Goal: Task Accomplishment & Management: Complete application form

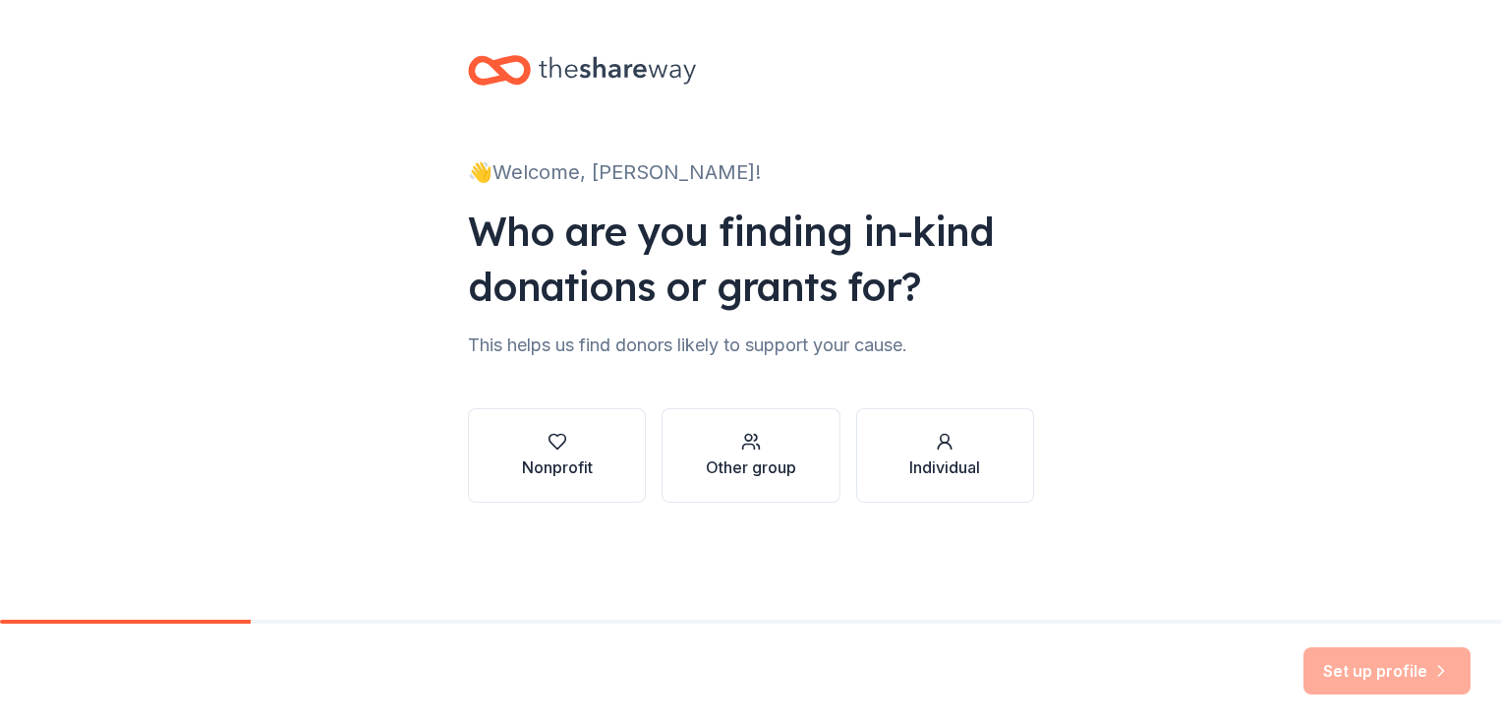
click at [783, 475] on div "Other group" at bounding box center [751, 467] width 90 height 24
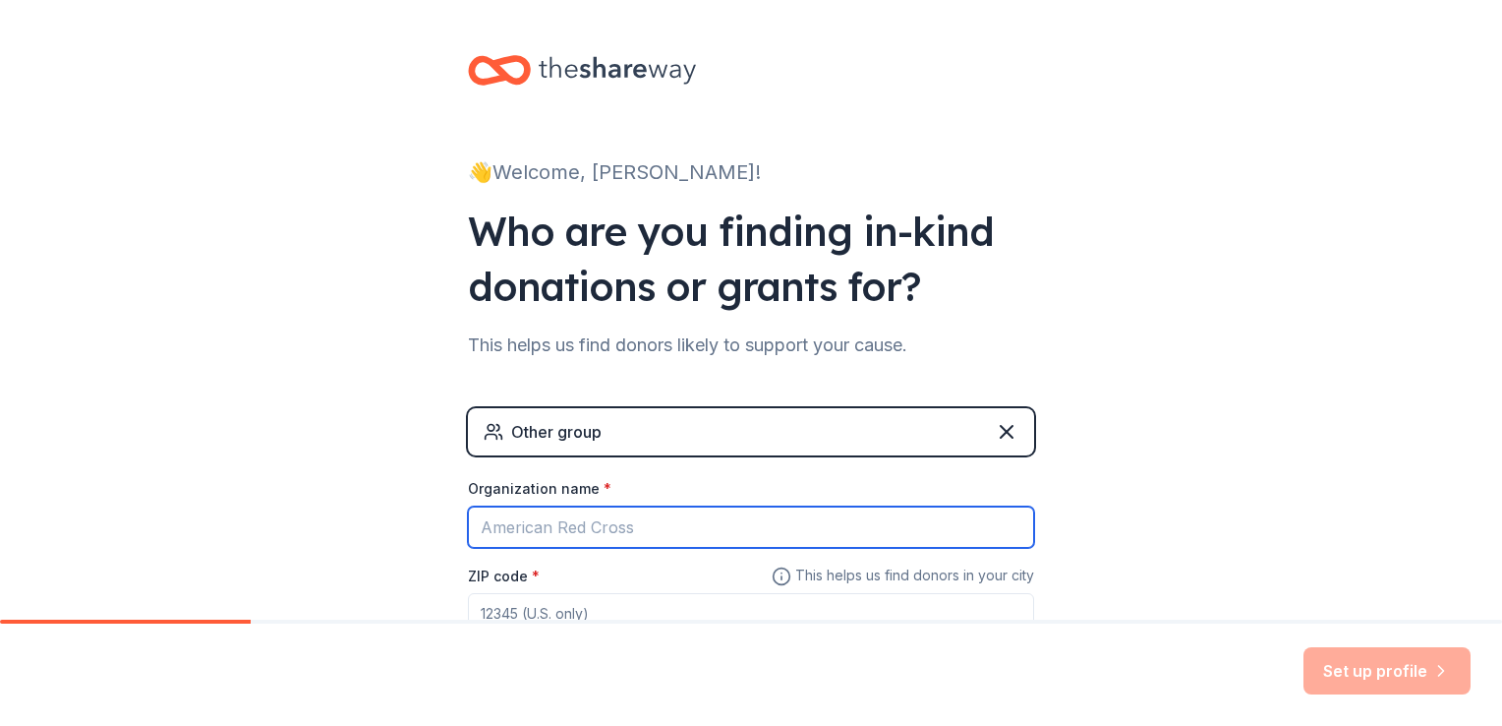
click at [704, 526] on input "Organization name *" at bounding box center [751, 526] width 566 height 41
type input "h"
type input "J"
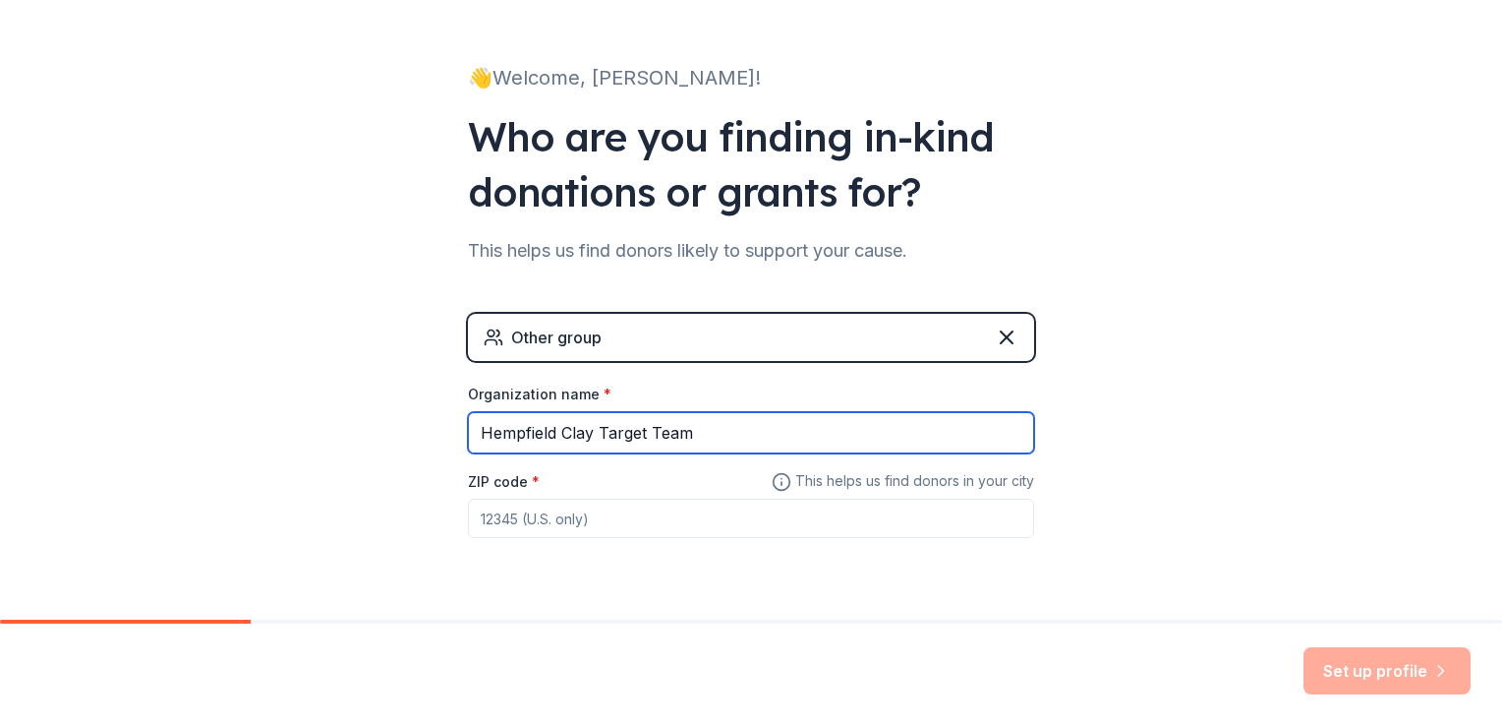
scroll to position [146, 0]
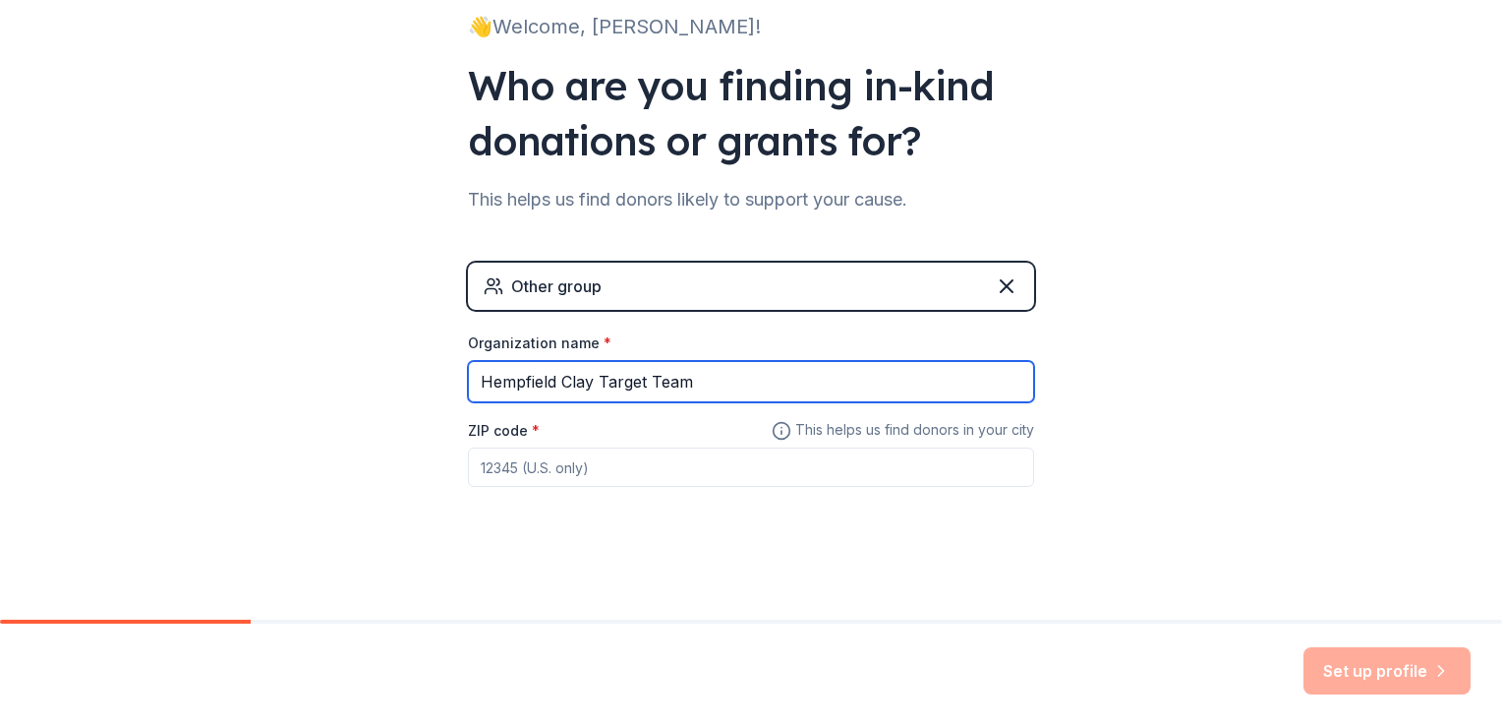
type input "Hempfield Clay Target Team"
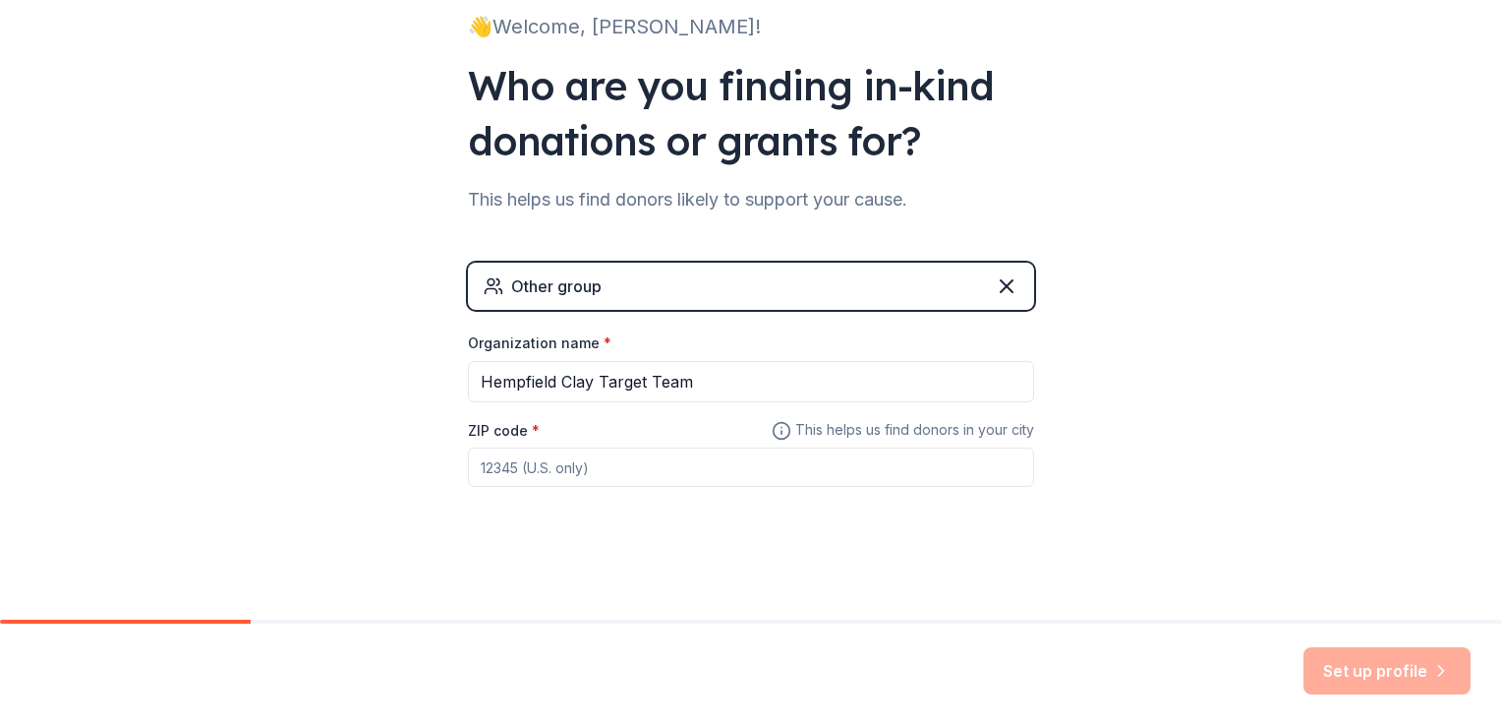
click at [909, 477] on input "ZIP code *" at bounding box center [751, 466] width 566 height 39
type input "15601"
click at [1340, 673] on button "Set up profile" at bounding box center [1387, 670] width 167 height 47
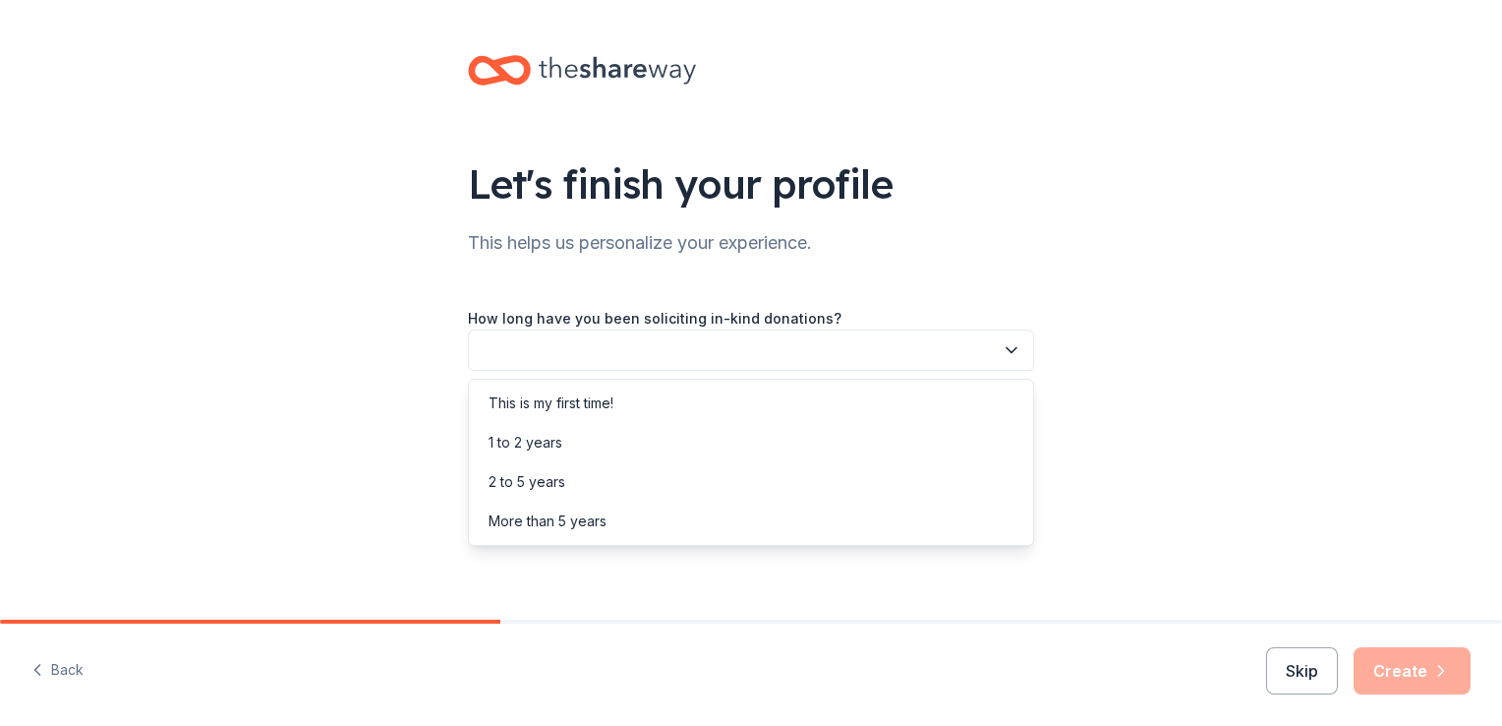
click at [806, 341] on button "button" at bounding box center [751, 349] width 566 height 41
click at [759, 446] on div "1 to 2 years" at bounding box center [751, 442] width 557 height 39
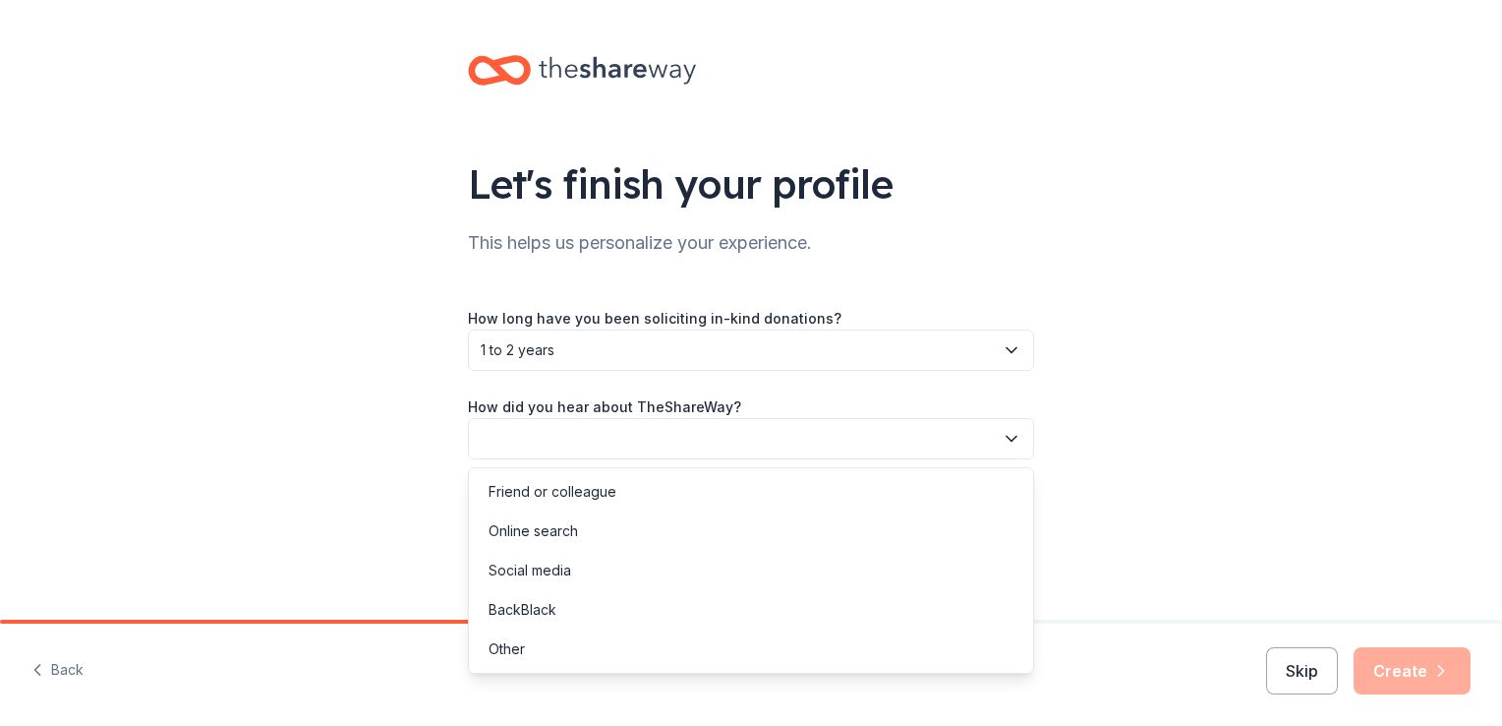
click at [759, 446] on button "button" at bounding box center [751, 438] width 566 height 41
click at [714, 549] on div "Online search" at bounding box center [751, 530] width 557 height 39
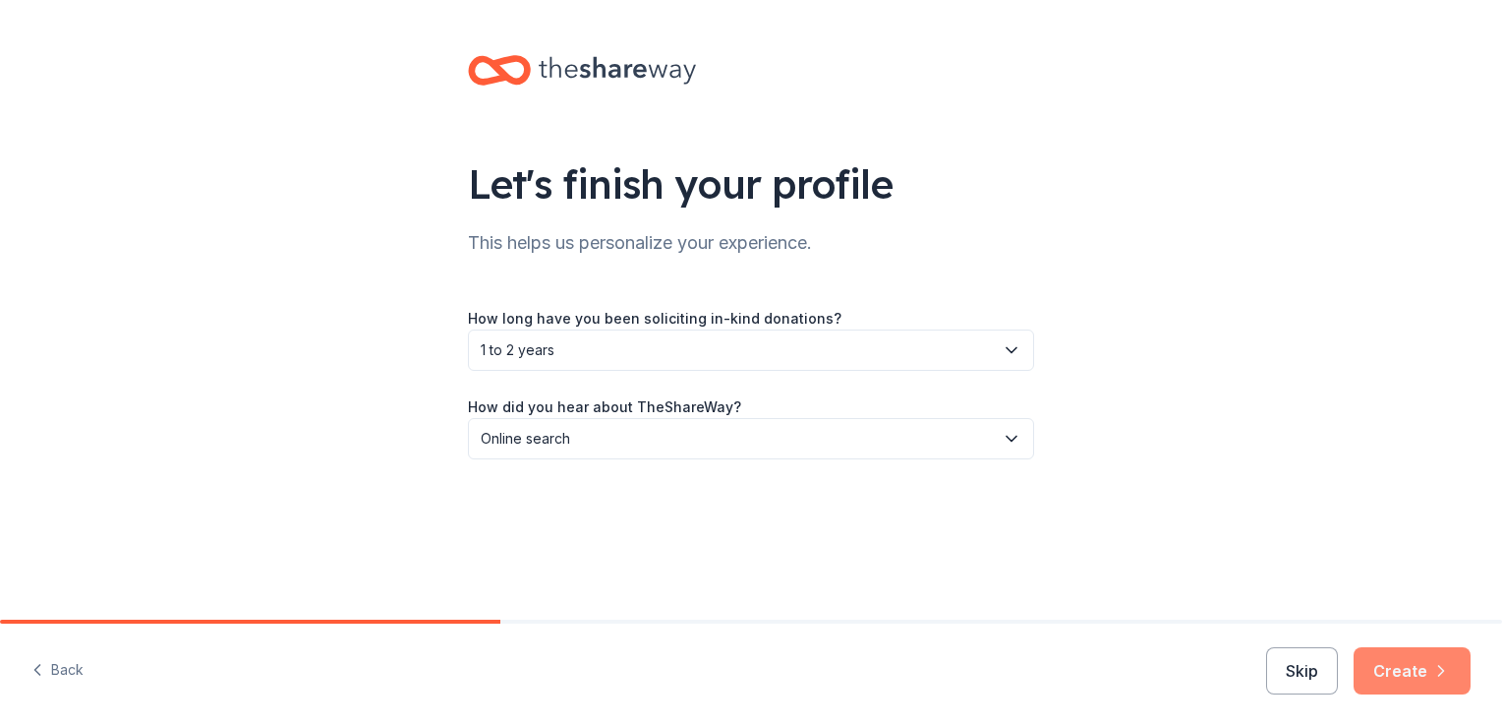
click at [1407, 668] on button "Create" at bounding box center [1412, 670] width 117 height 47
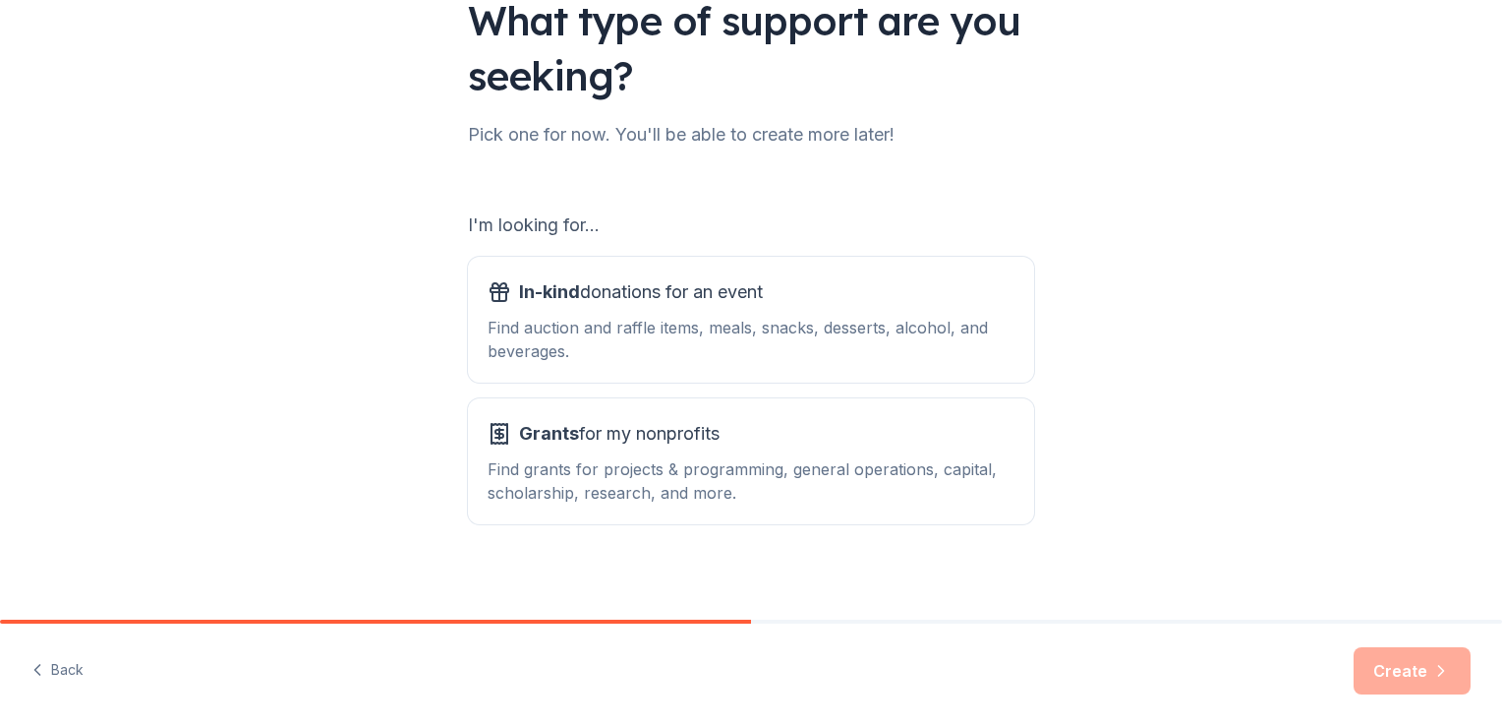
scroll to position [173, 0]
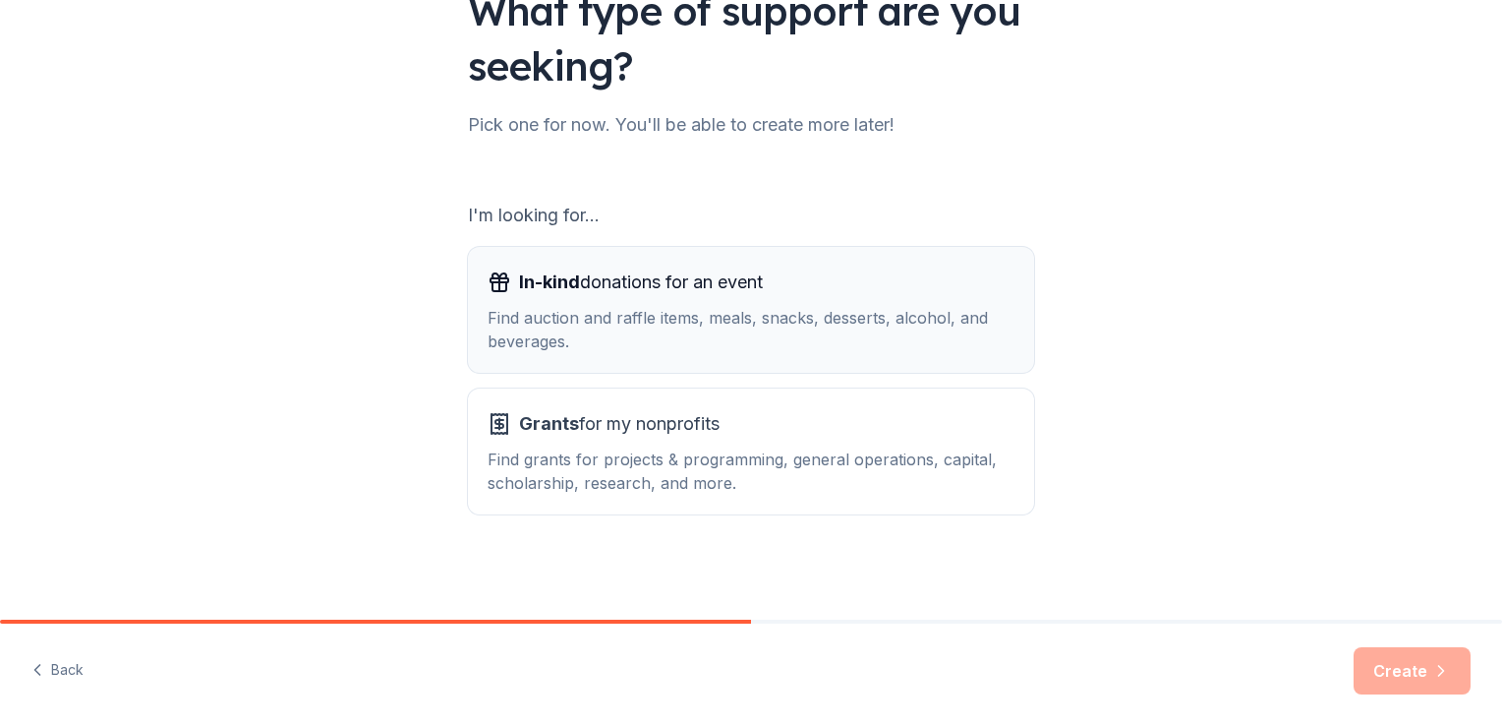
click at [606, 328] on div "Find auction and raffle items, meals, snacks, desserts, alcohol, and beverages." at bounding box center [751, 329] width 527 height 47
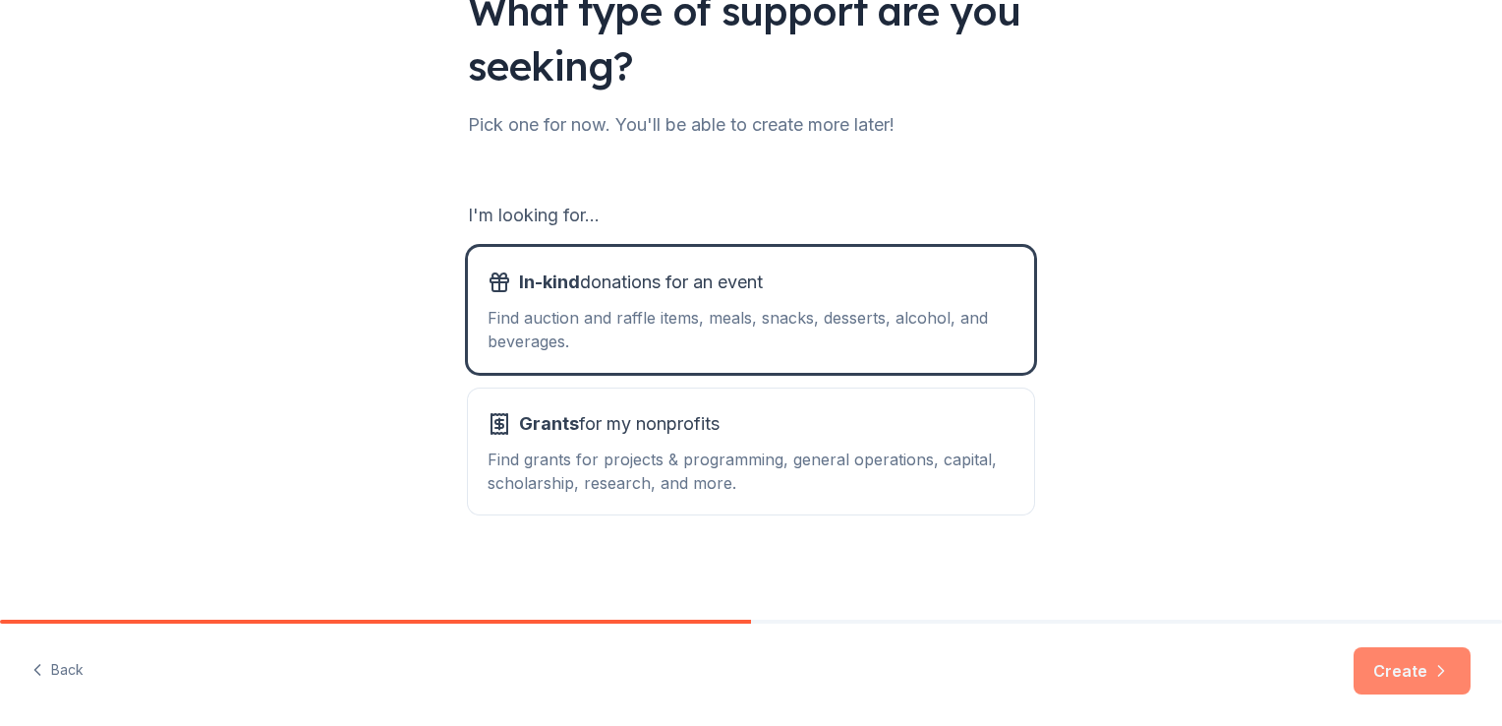
click at [1392, 667] on button "Create" at bounding box center [1412, 670] width 117 height 47
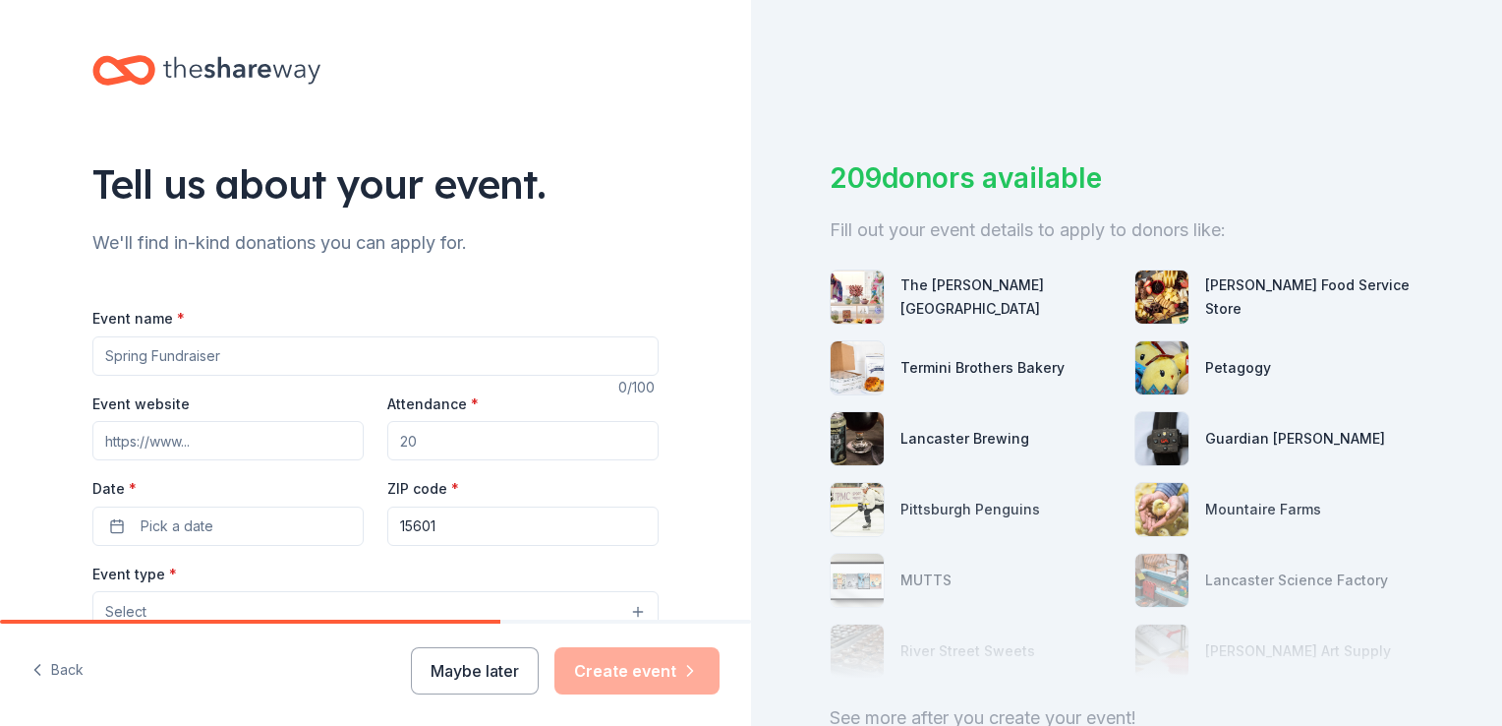
click at [290, 351] on input "Event name *" at bounding box center [375, 355] width 566 height 39
type input "Hempfield Clay Taregt Team Bingo"
click at [249, 442] on input "Event website" at bounding box center [227, 440] width 271 height 39
click at [455, 434] on input "Attendance *" at bounding box center [522, 440] width 271 height 39
type input "300"
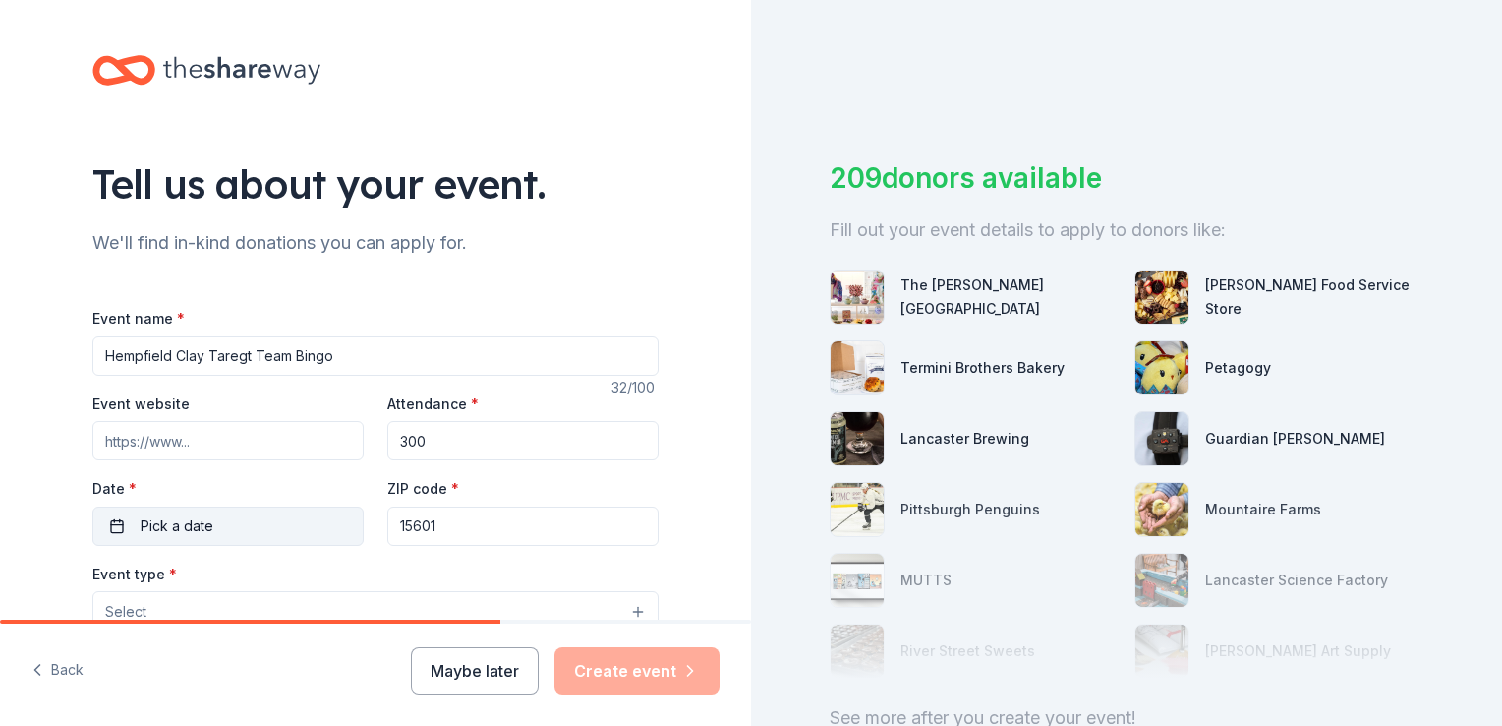
click at [240, 518] on button "Pick a date" at bounding box center [227, 525] width 271 height 39
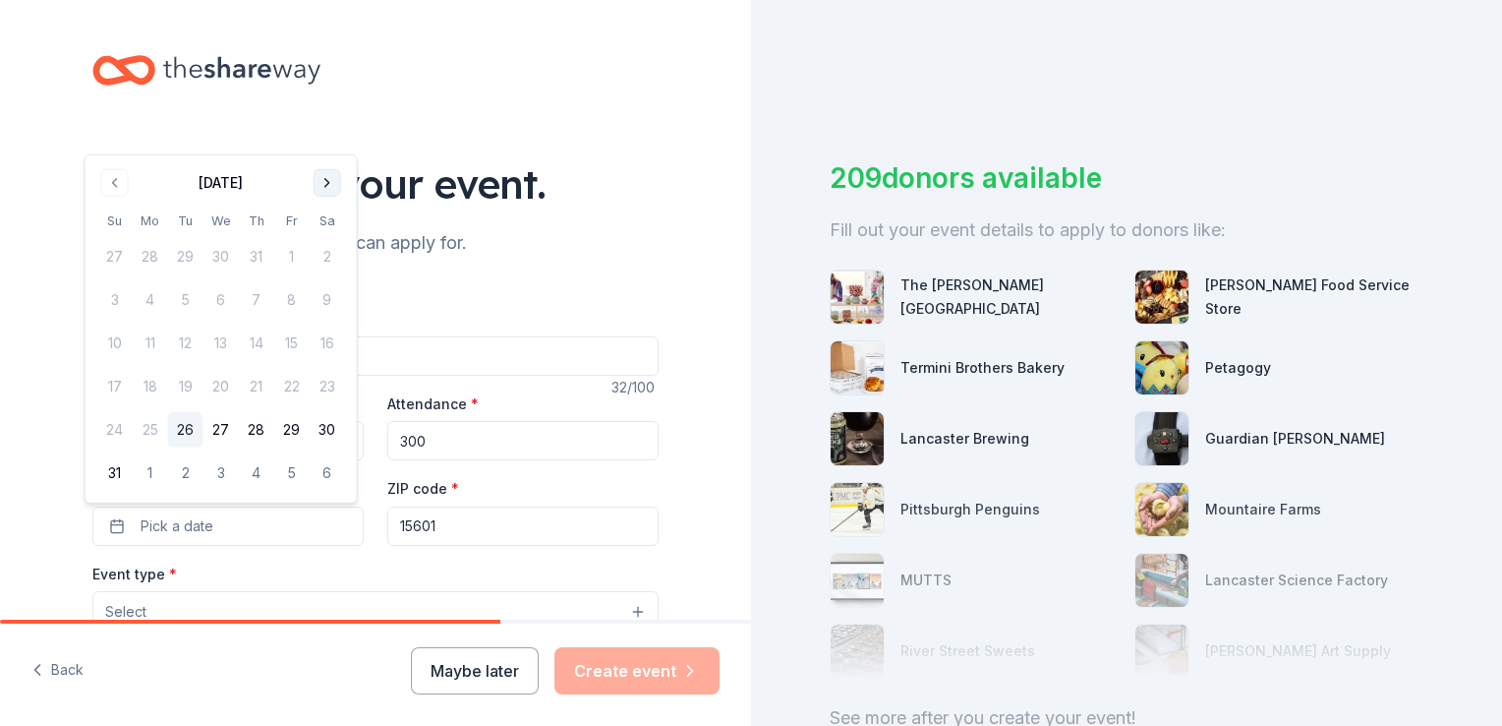
click at [325, 186] on button "Go to next month" at bounding box center [328, 183] width 28 height 28
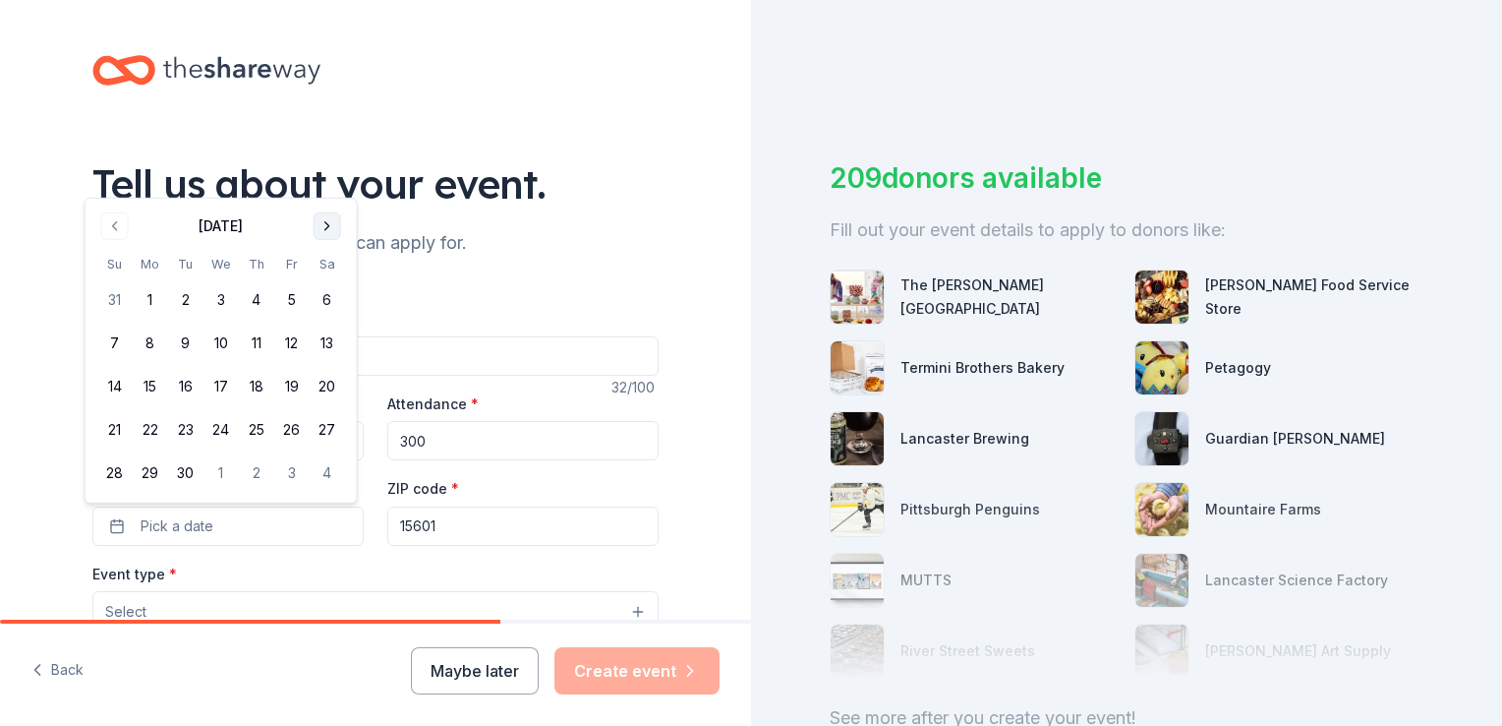
click at [318, 219] on button "Go to next month" at bounding box center [328, 226] width 28 height 28
click at [113, 428] on button "19" at bounding box center [114, 429] width 35 height 35
click at [360, 491] on div "Event website Attendance * 300 Date * 10/19/2025 ZIP code * 15601" at bounding box center [375, 468] width 566 height 154
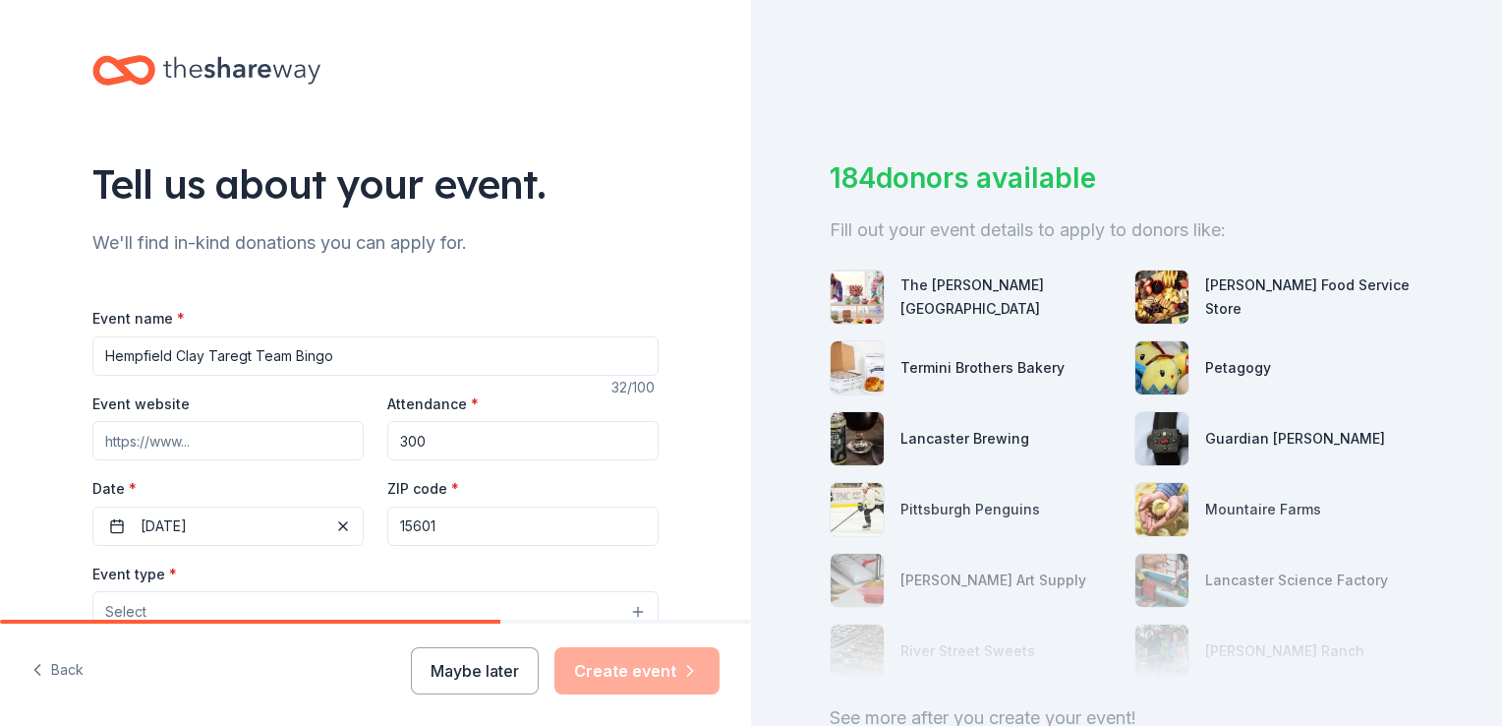
click at [468, 480] on div "ZIP code * 15601" at bounding box center [522, 511] width 271 height 70
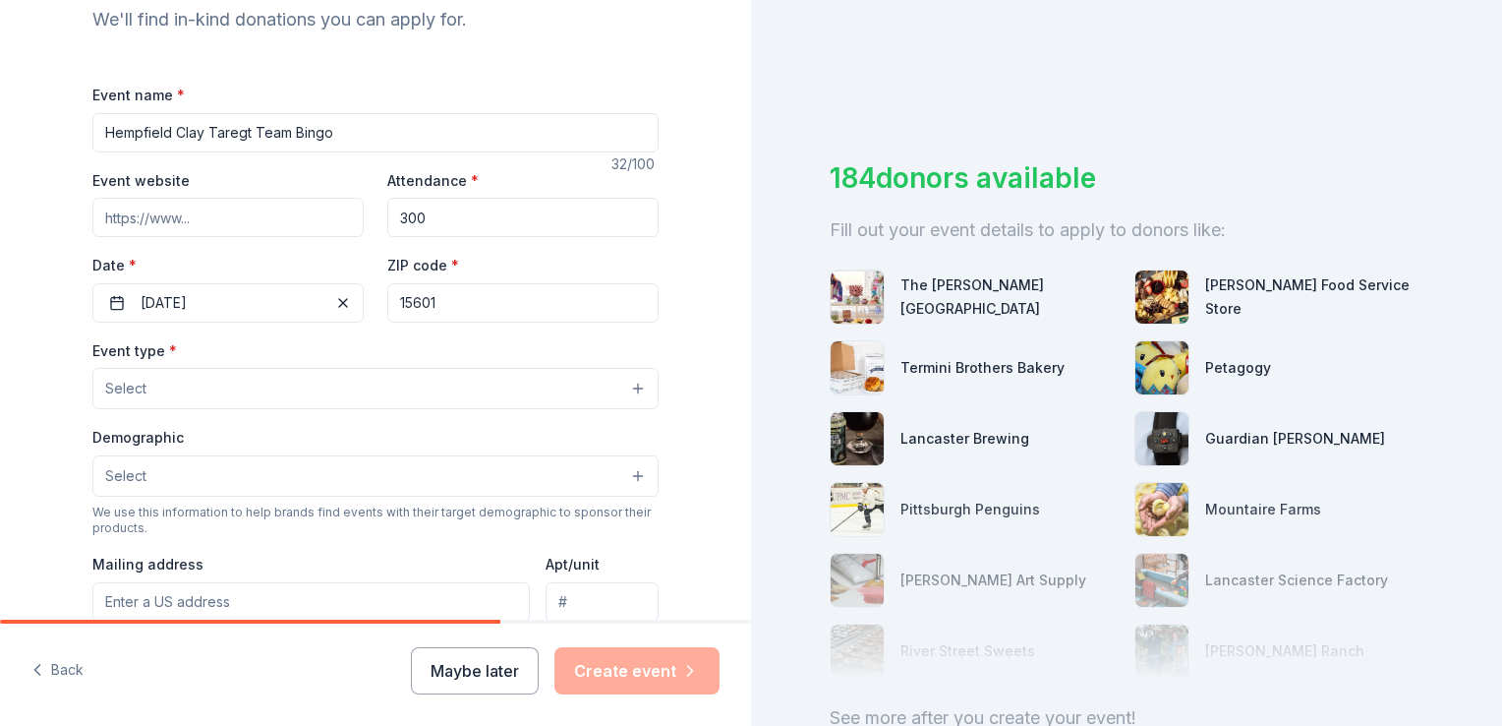
scroll to position [236, 0]
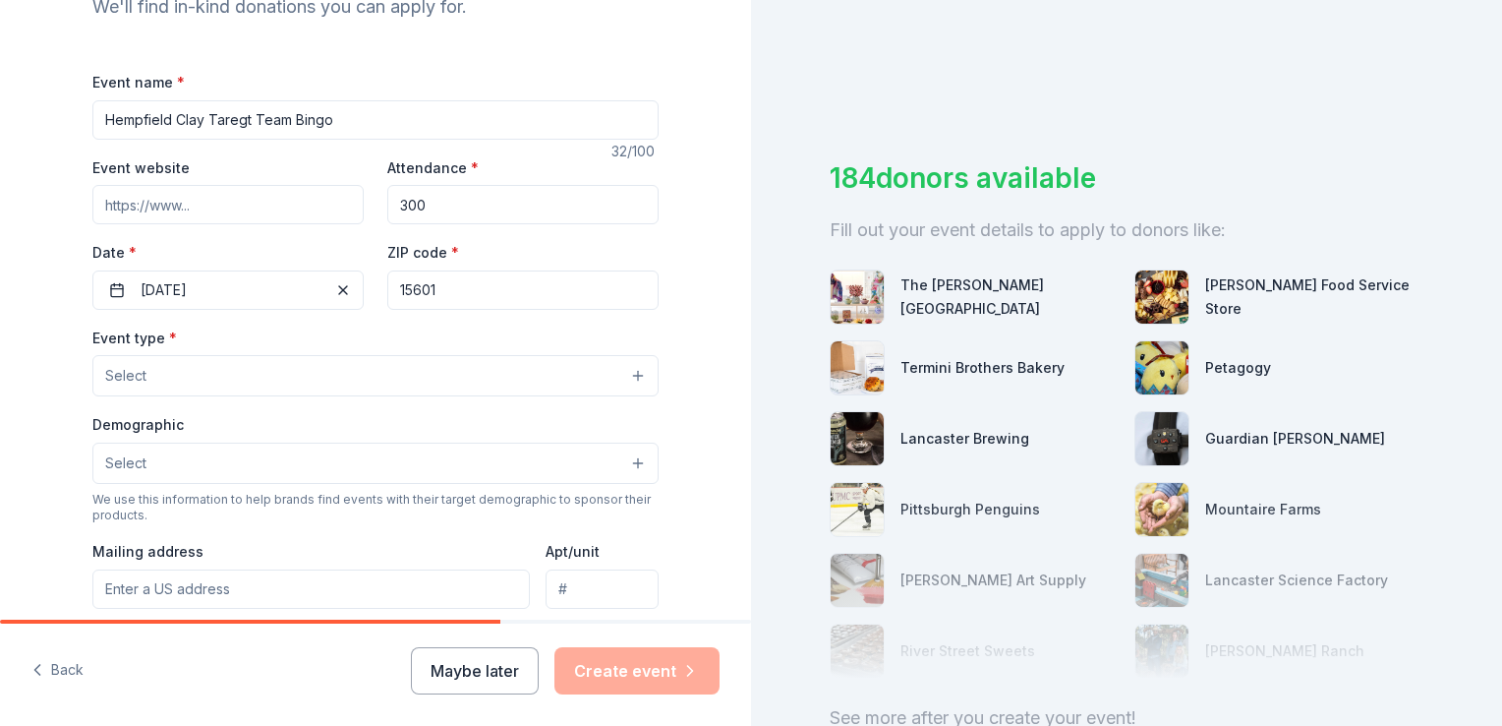
click at [633, 374] on button "Select" at bounding box center [375, 375] width 566 height 41
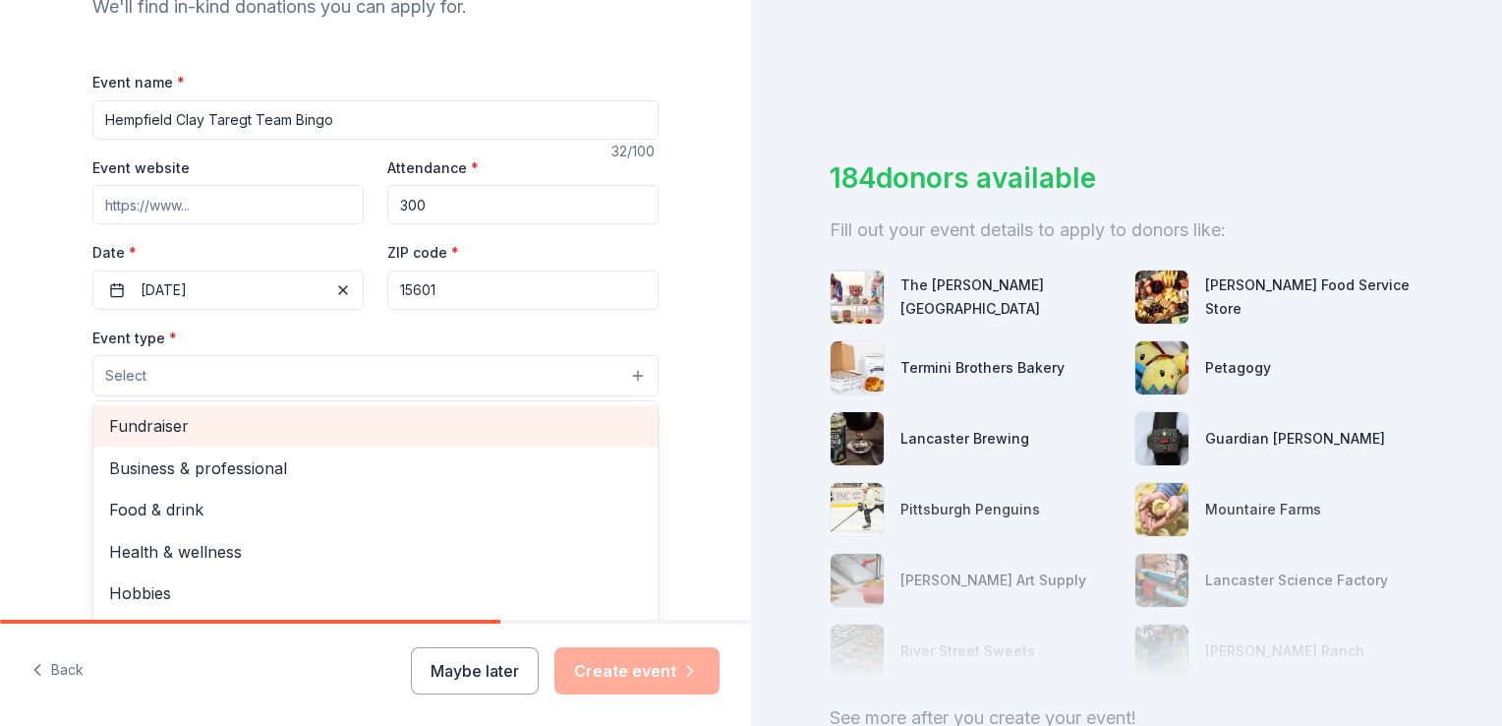
click at [519, 413] on span "Fundraiser" at bounding box center [375, 426] width 533 height 26
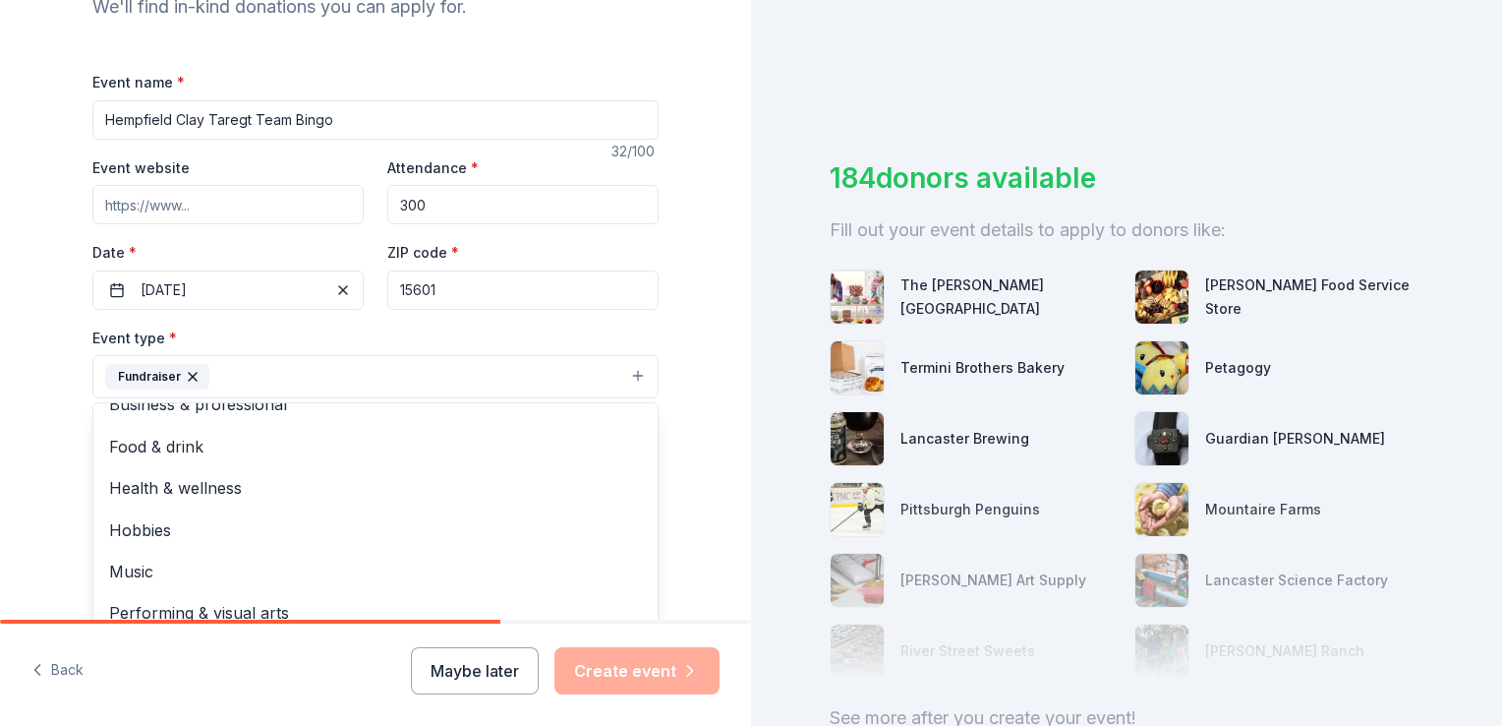
scroll to position [0, 0]
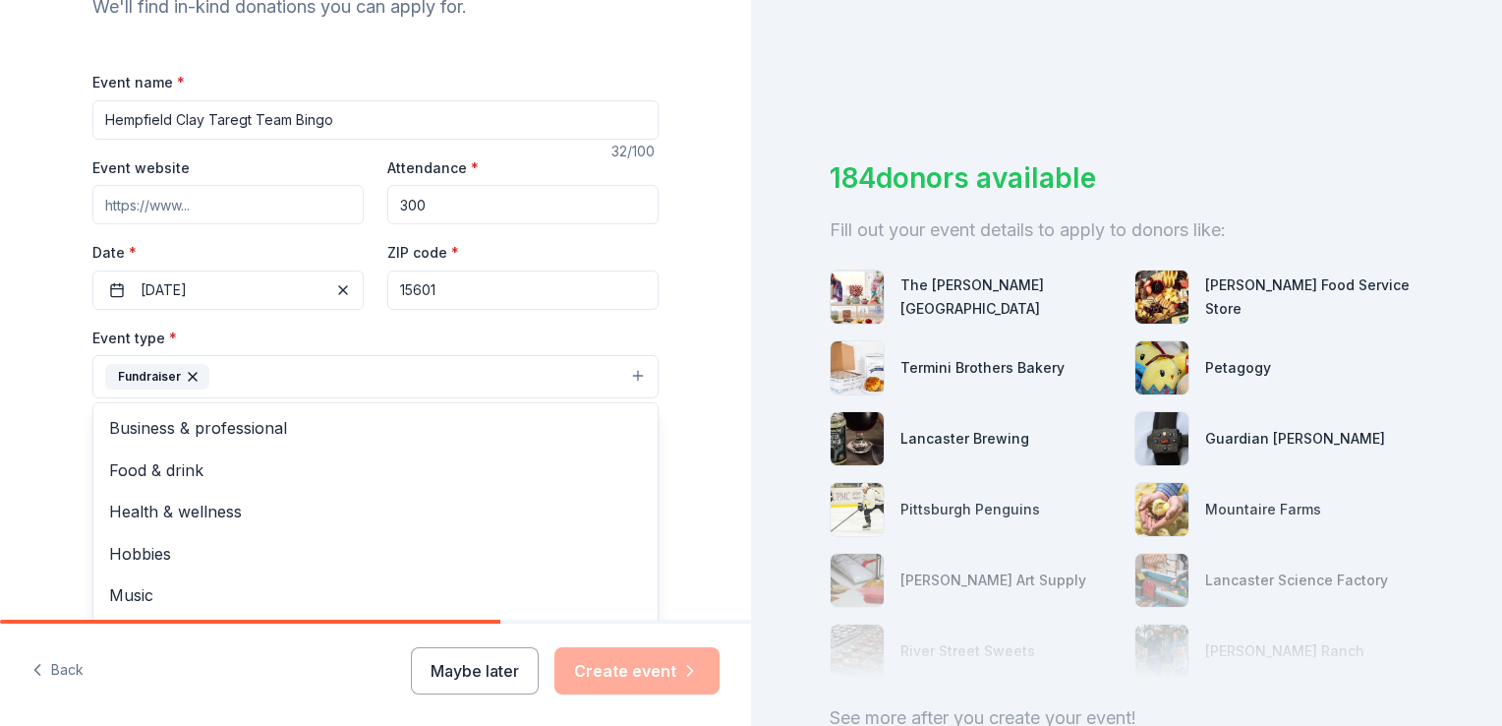
click at [721, 341] on div "Tell us about your event. We'll find in-kind donations you can apply for. Event…" at bounding box center [375, 419] width 751 height 1311
click at [629, 466] on button "Select" at bounding box center [375, 464] width 566 height 41
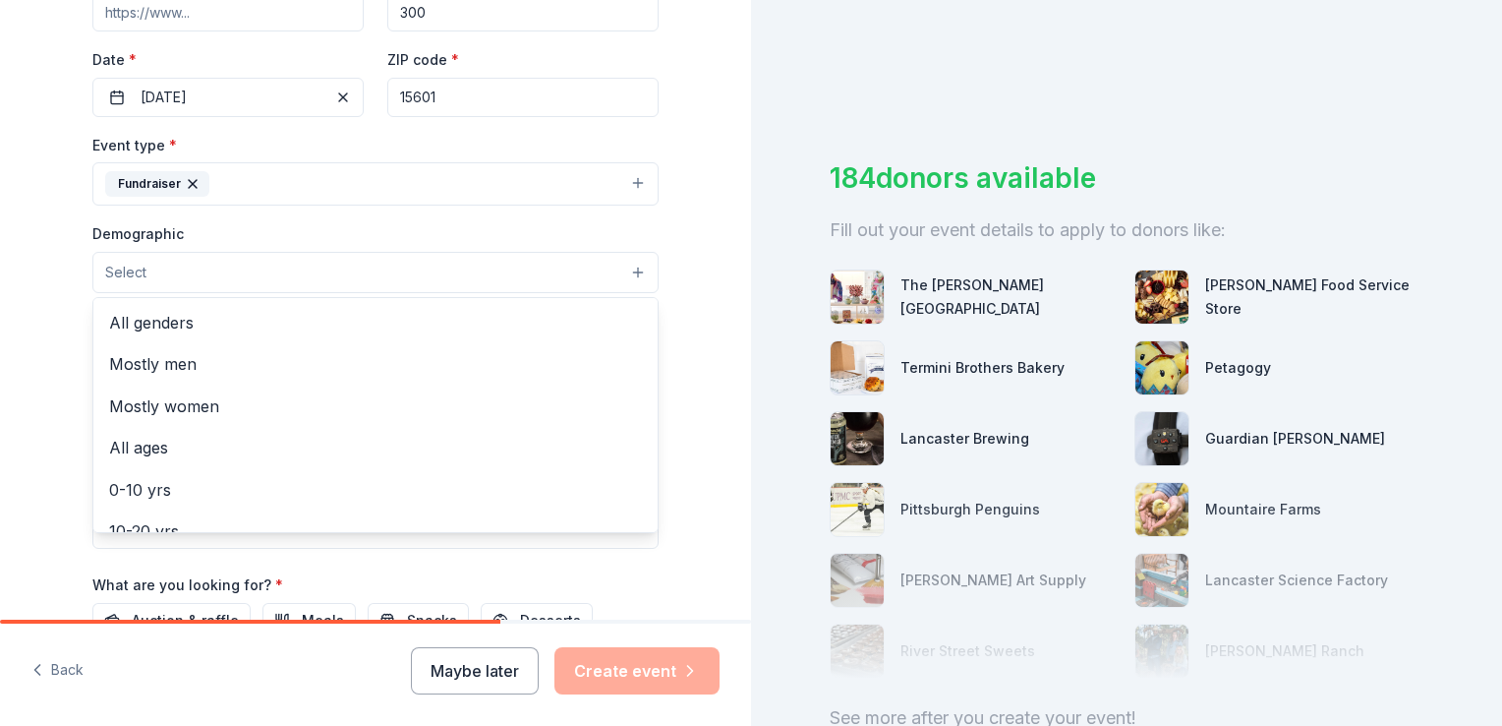
scroll to position [457, 0]
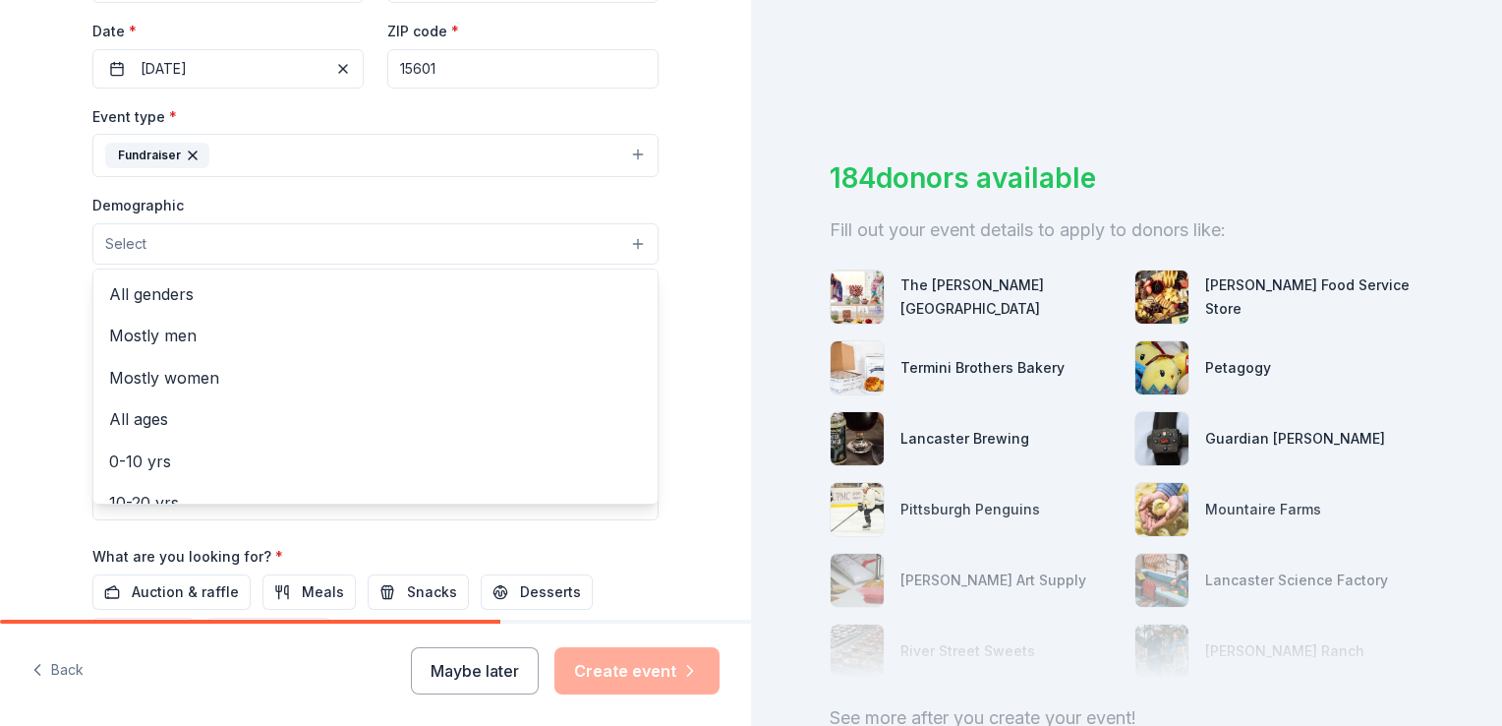
click at [629, 156] on div "Event type * Fundraiser Demographic Select All genders Mostly men Mostly women …" at bounding box center [375, 312] width 566 height 416
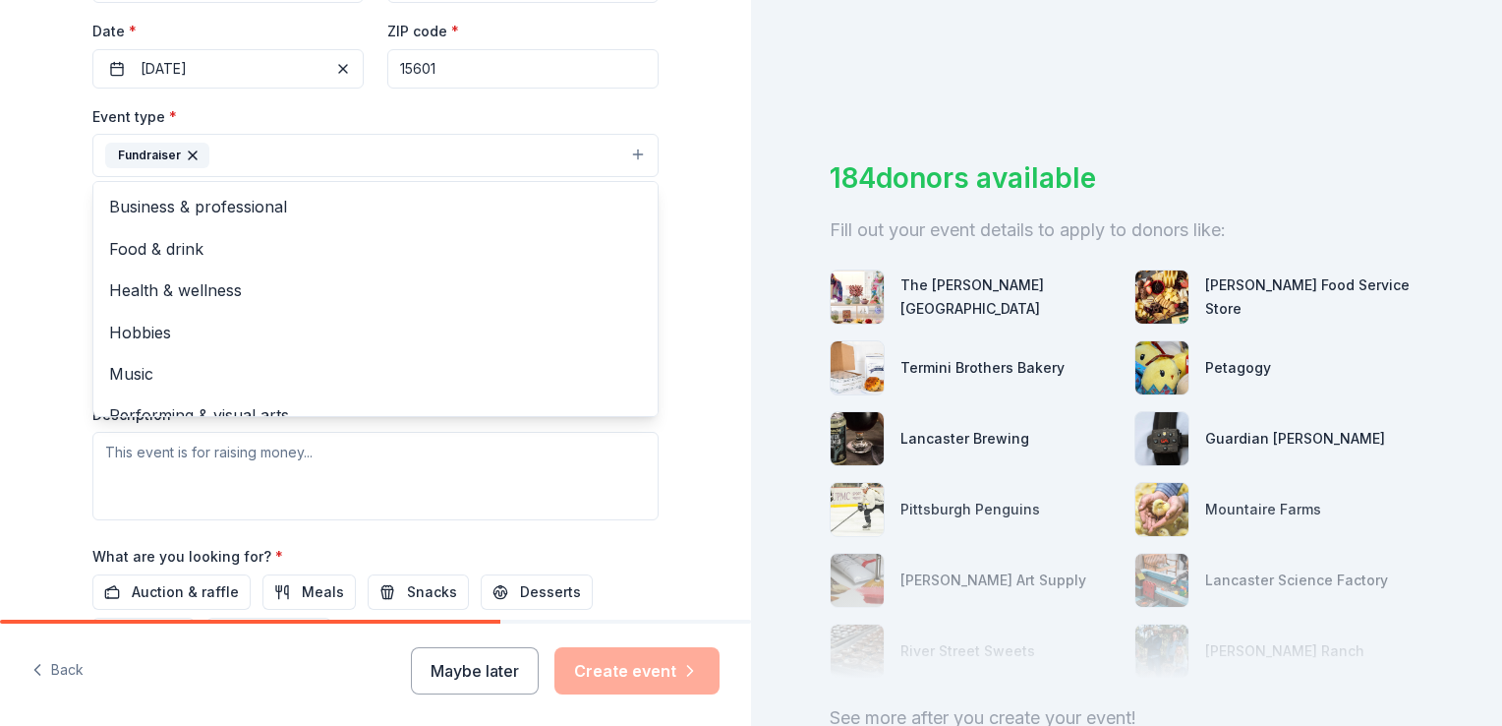
click at [629, 156] on button "Fundraiser" at bounding box center [375, 155] width 566 height 43
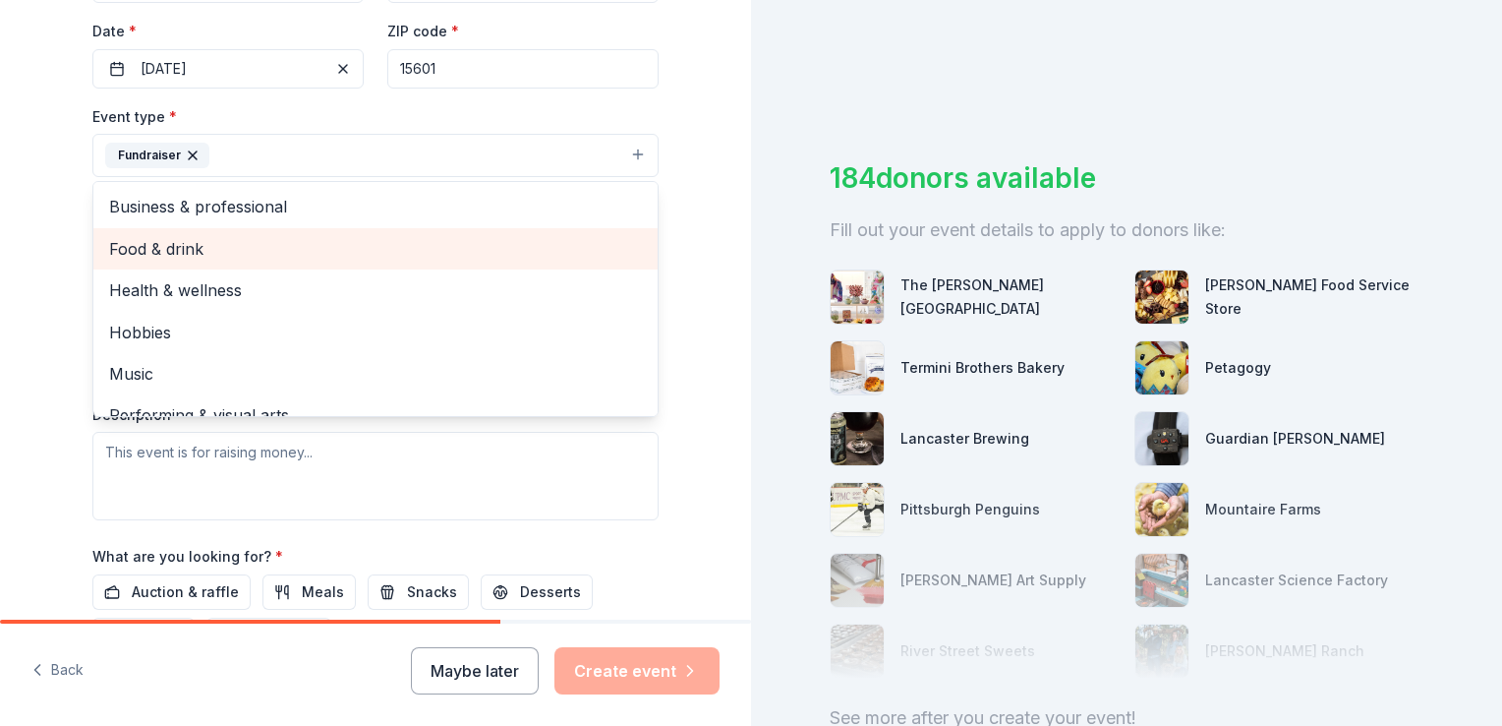
click at [576, 237] on span "Food & drink" at bounding box center [375, 249] width 533 height 26
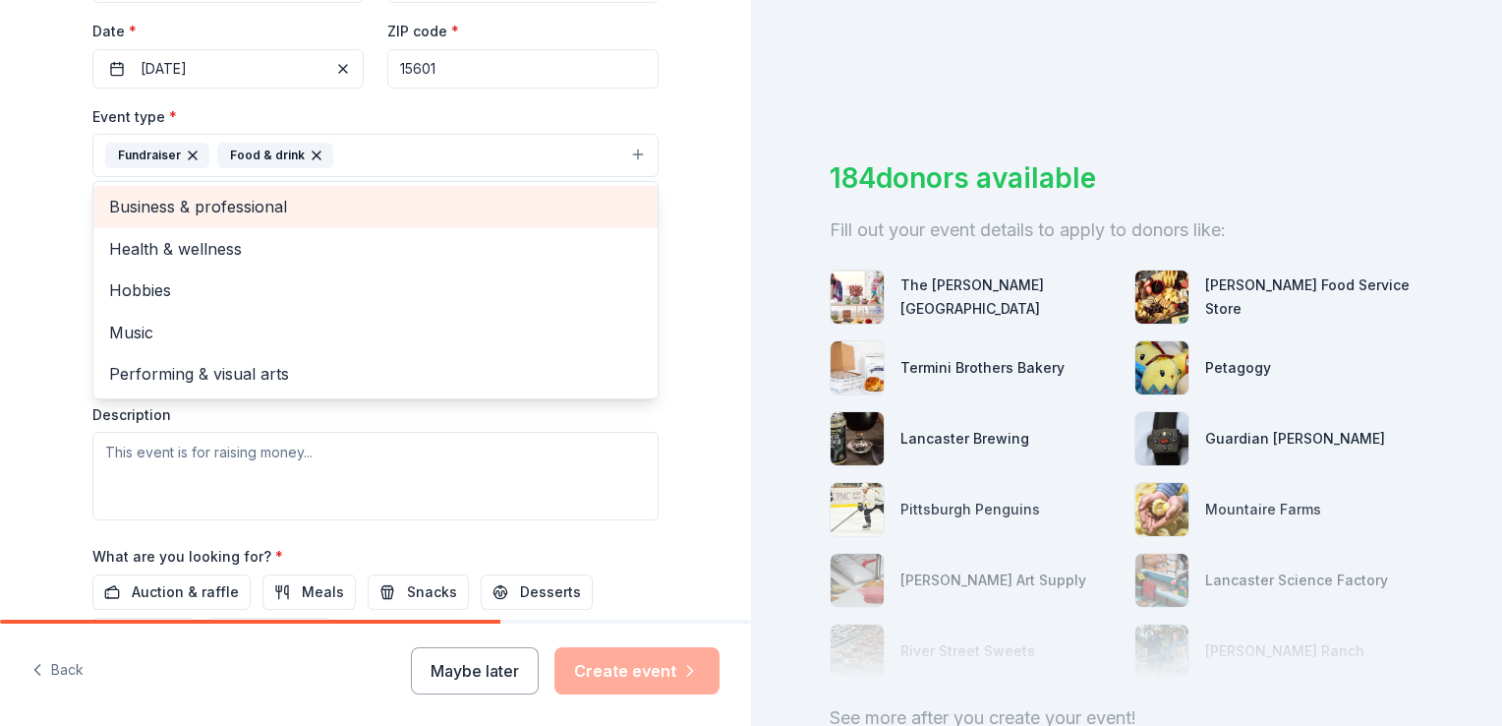
click at [480, 198] on span "Business & professional" at bounding box center [375, 207] width 533 height 26
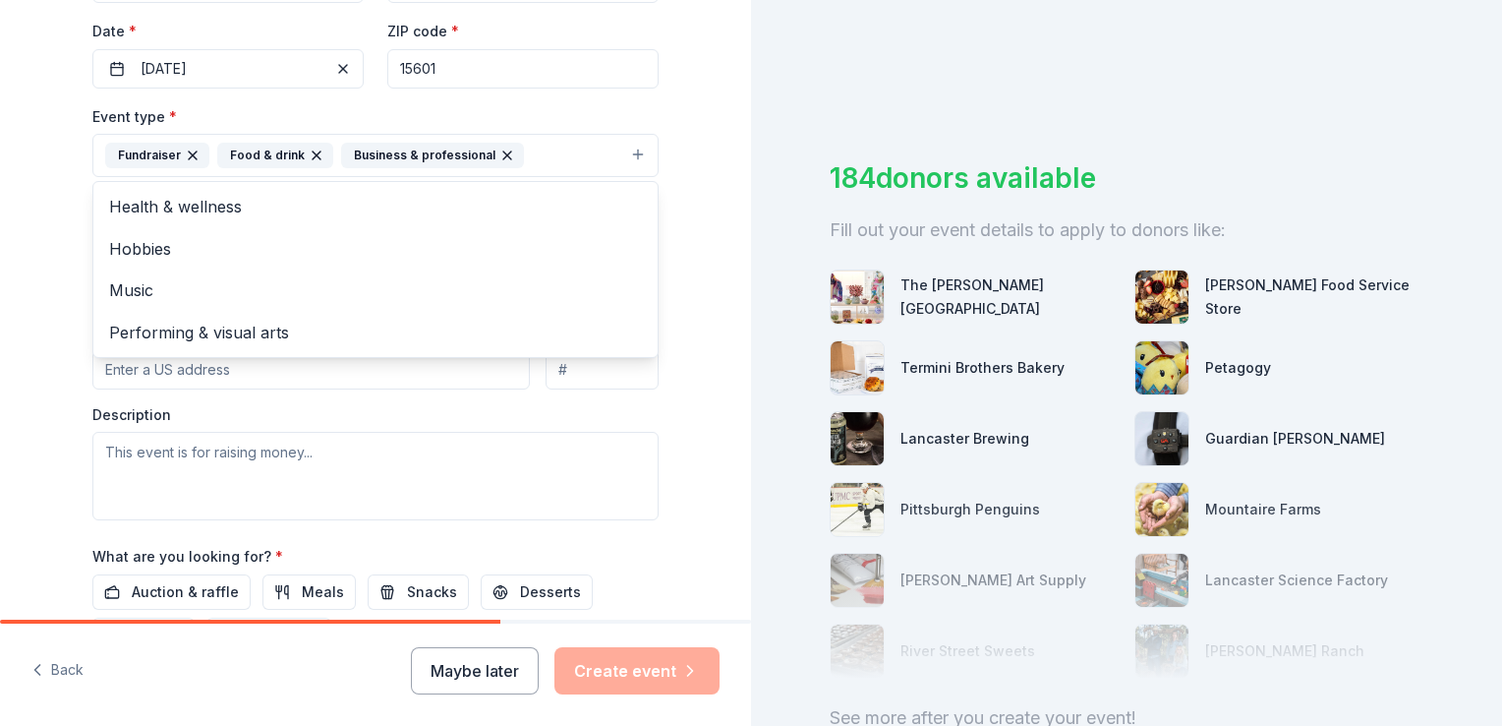
click at [648, 427] on div "Event type * Fundraiser Food & drink Business & professional Health & wellness …" at bounding box center [375, 312] width 566 height 416
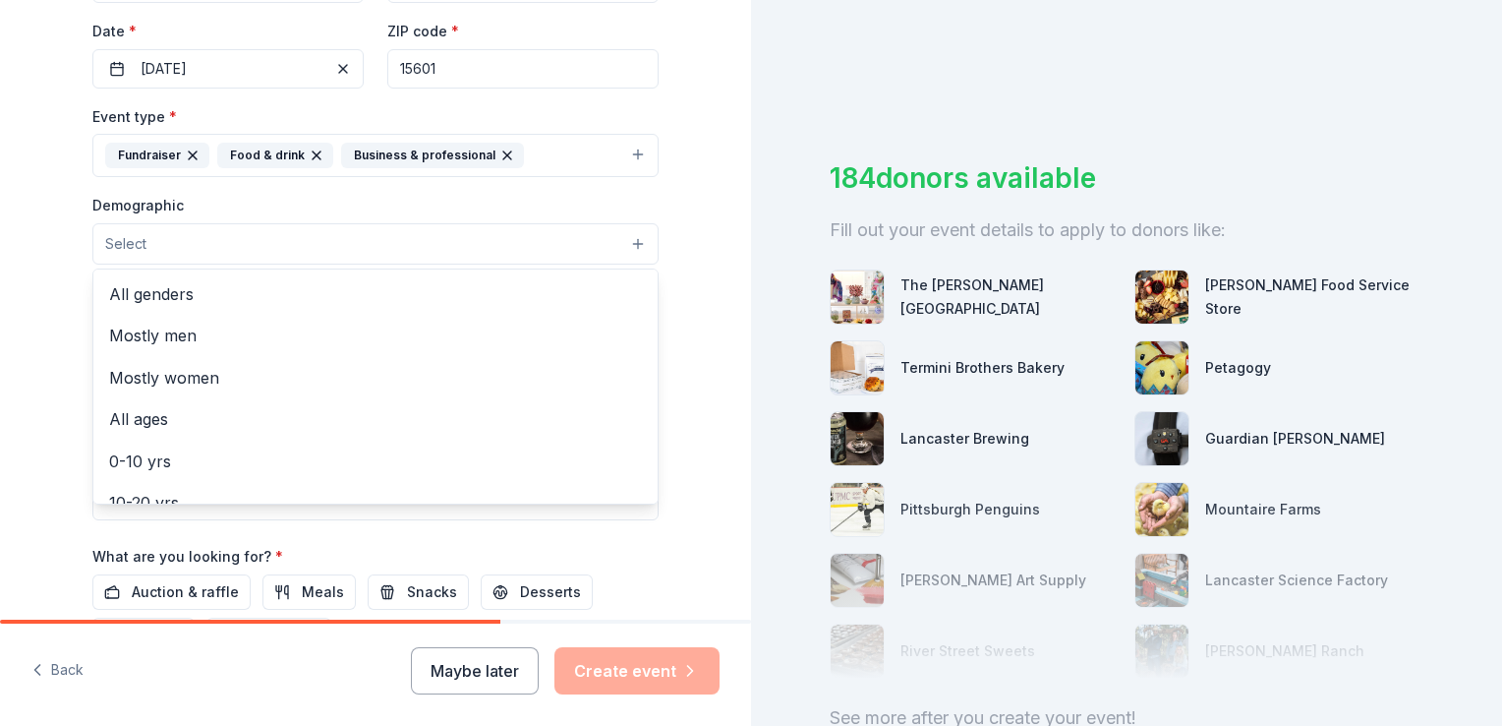
click at [442, 255] on button "Select" at bounding box center [375, 243] width 566 height 41
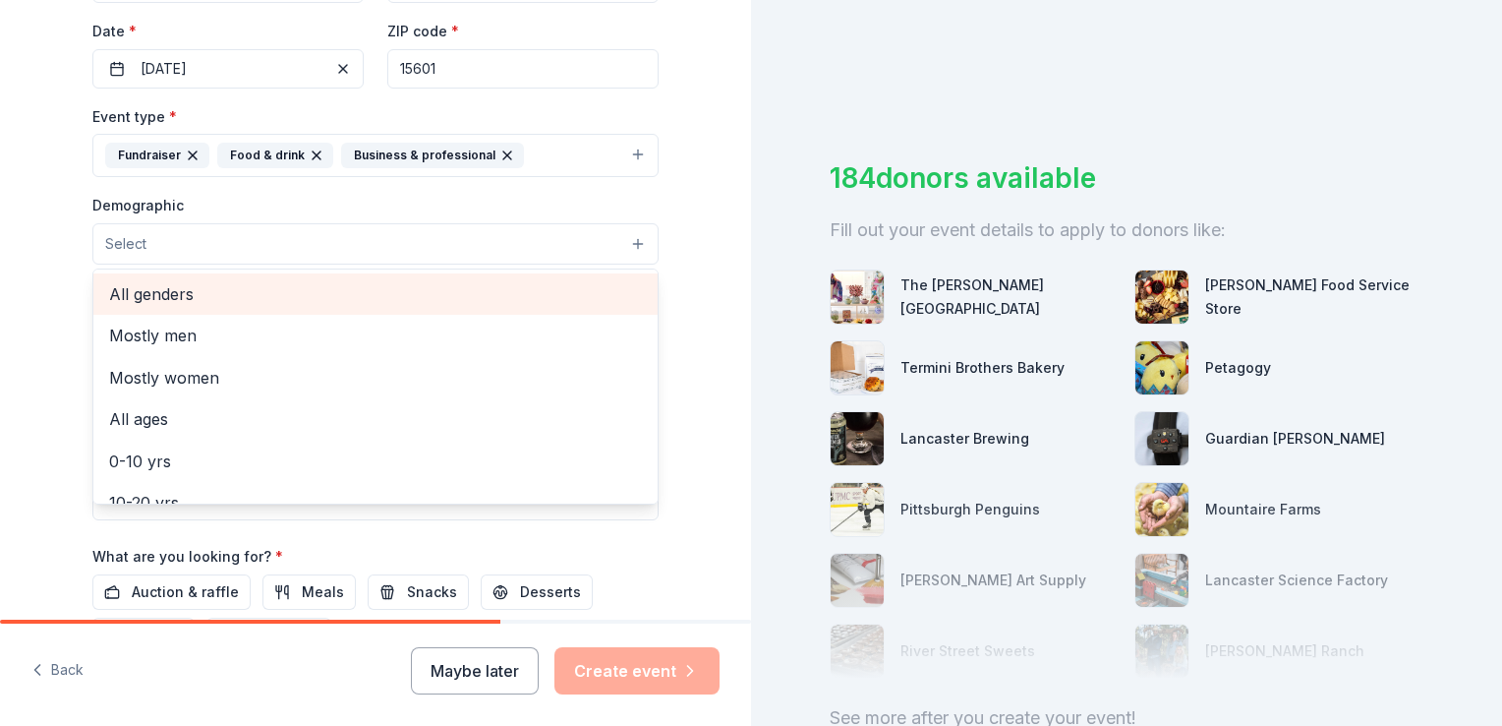
click at [424, 309] on div "All genders" at bounding box center [375, 293] width 564 height 41
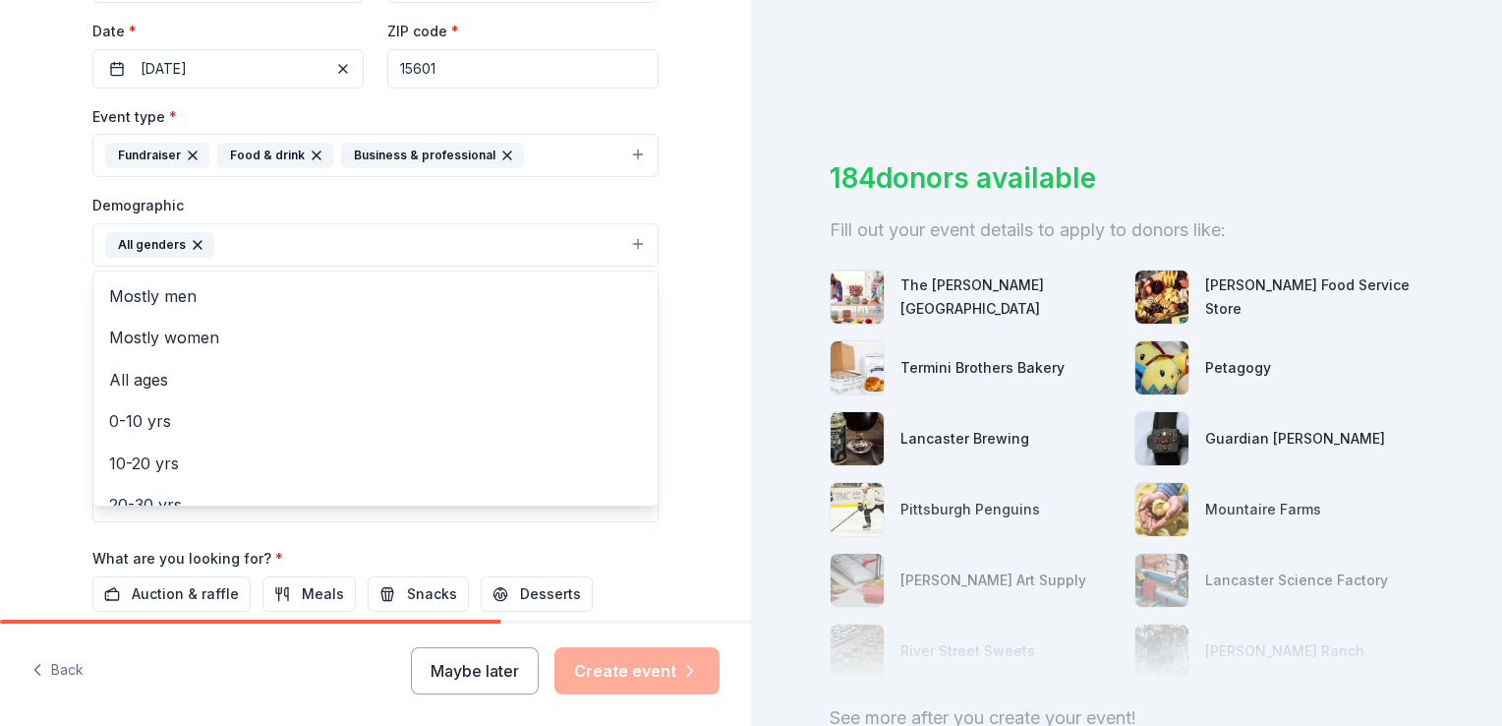
click at [721, 355] on div "Tell us about your event. We'll find in-kind donations you can apply for. Event…" at bounding box center [375, 199] width 751 height 1313
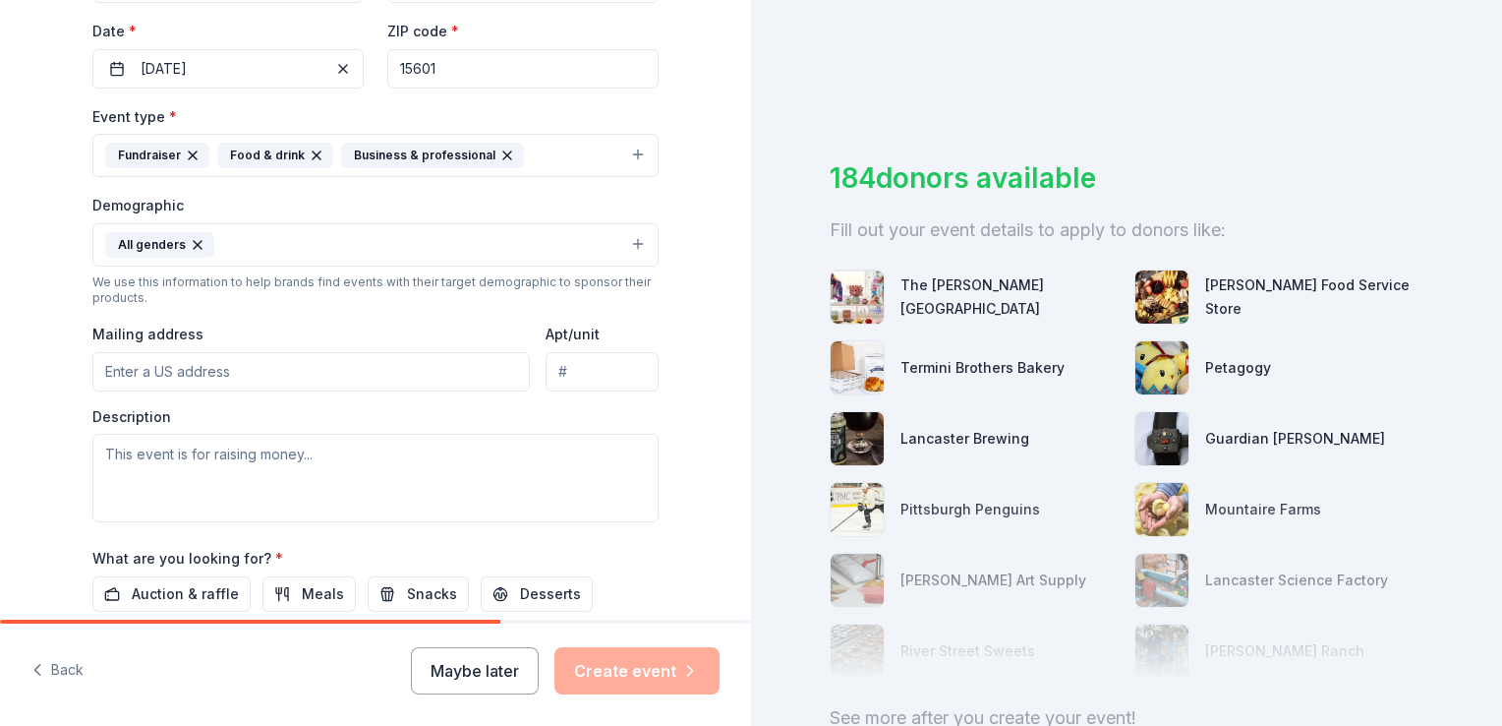
click at [315, 368] on input "Mailing address" at bounding box center [311, 371] width 438 height 39
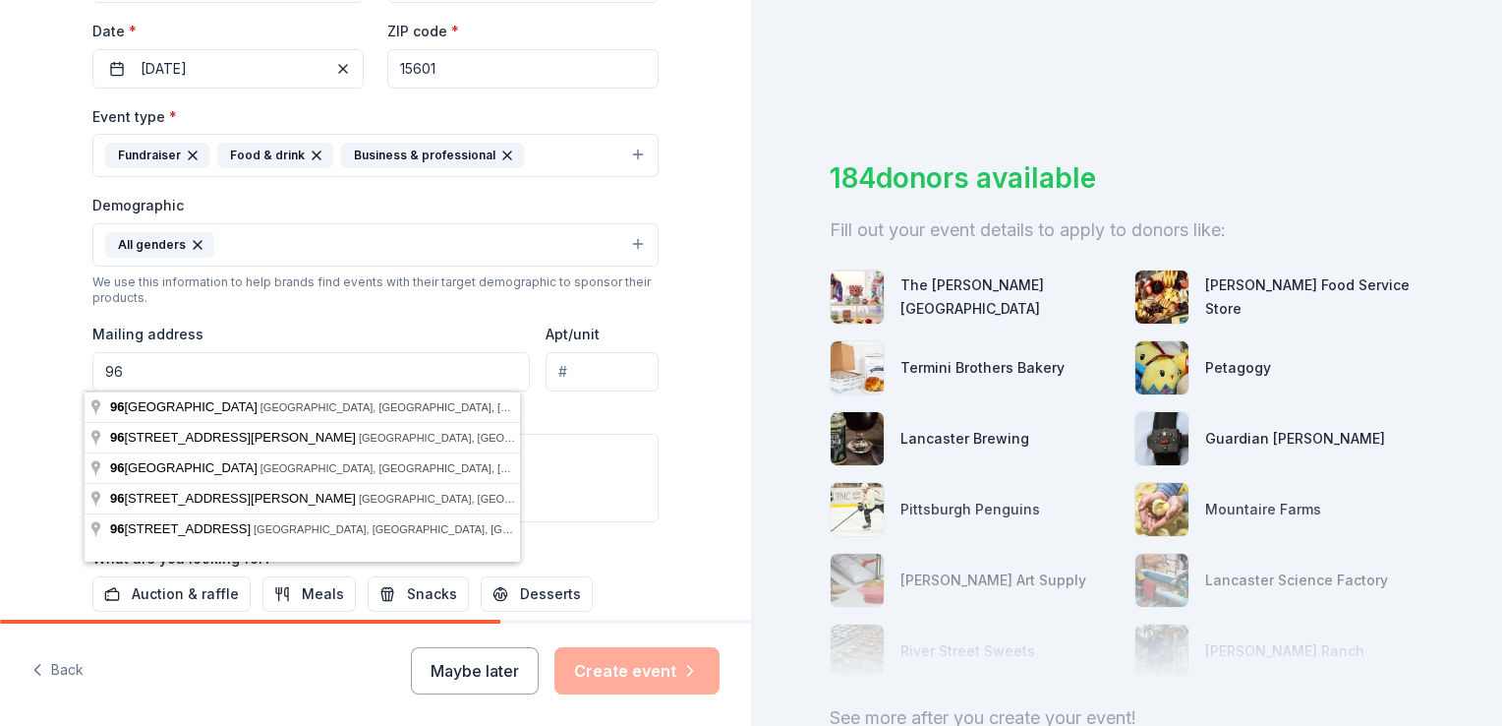
type input "9"
type input "776 Beaver Road, Greensburg, PA, 15601"
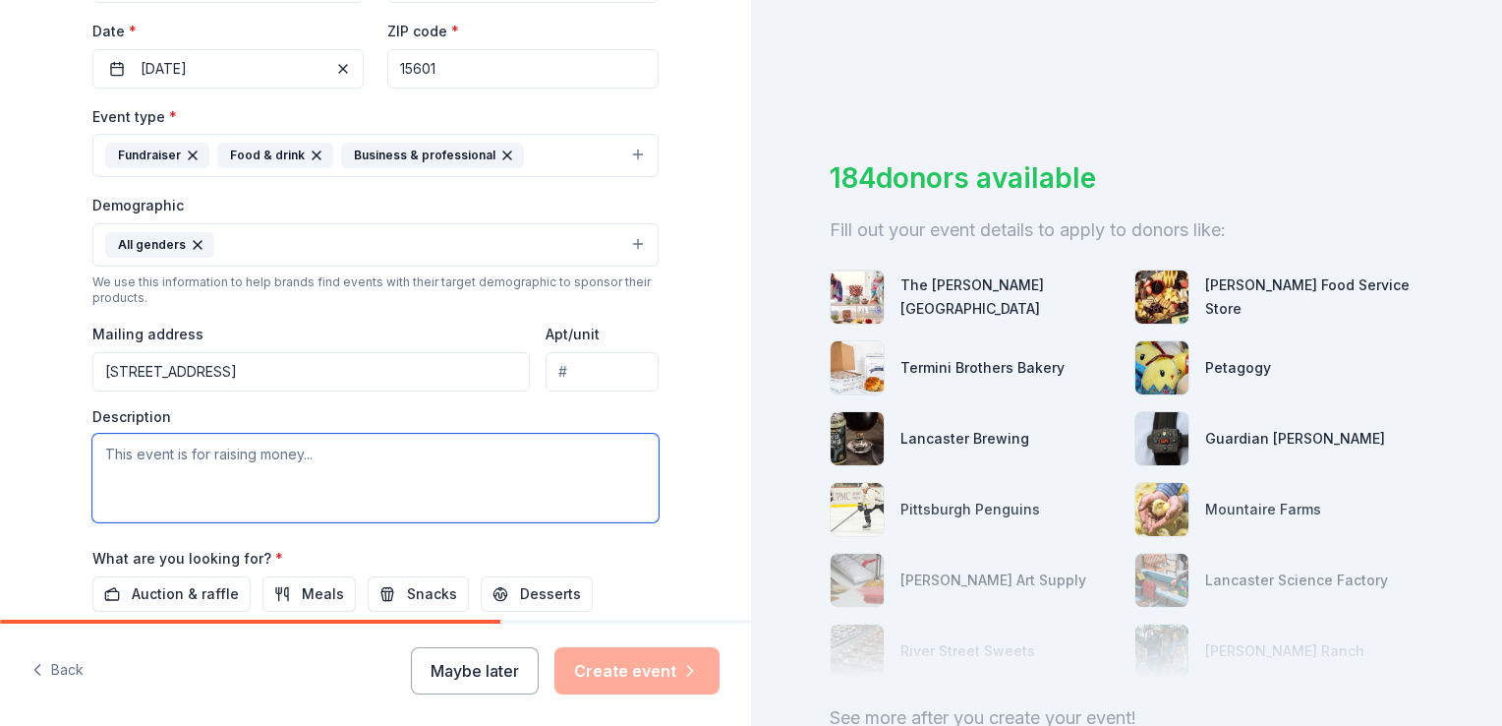
click at [249, 465] on textarea at bounding box center [375, 478] width 566 height 88
click at [509, 448] on textarea "we could really use gift card donations for our basket raffle and also" at bounding box center [375, 478] width 566 height 88
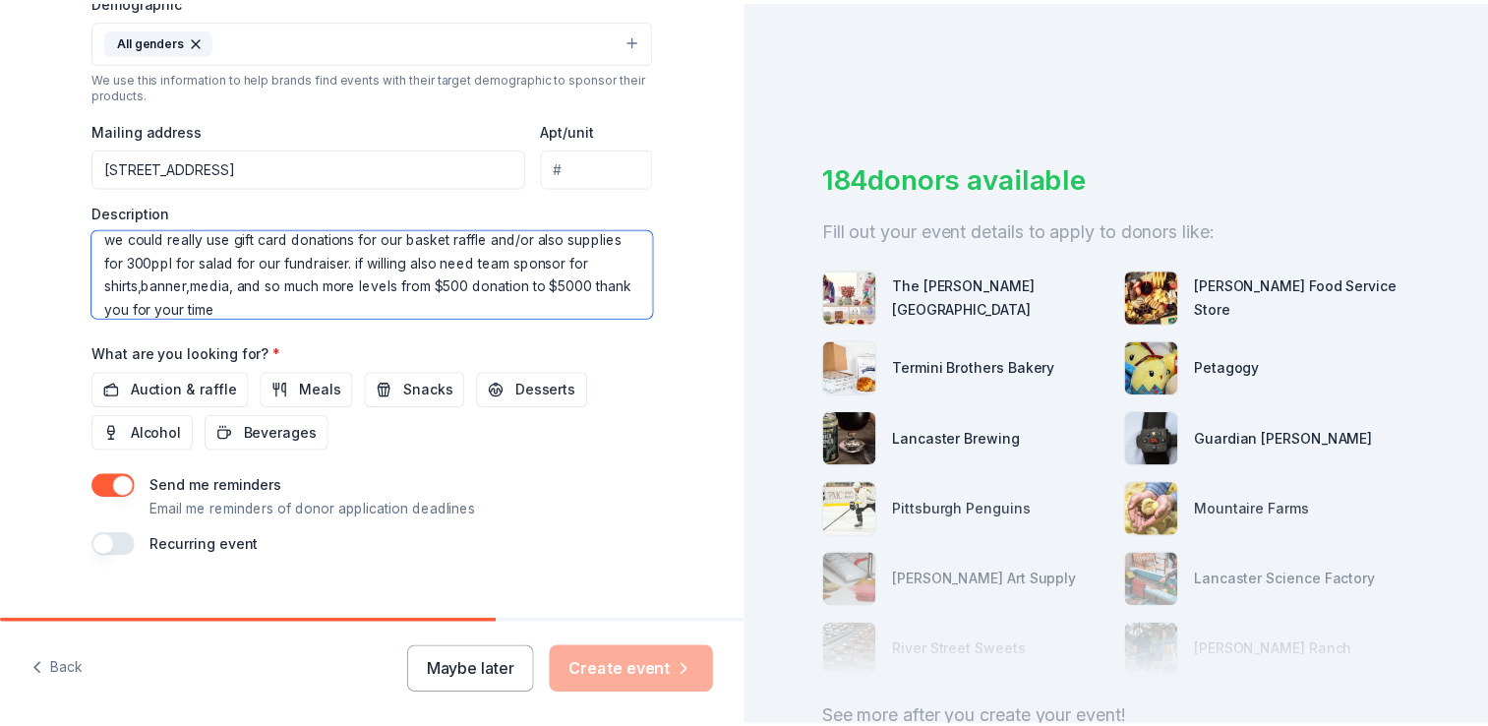
scroll to position [692, 0]
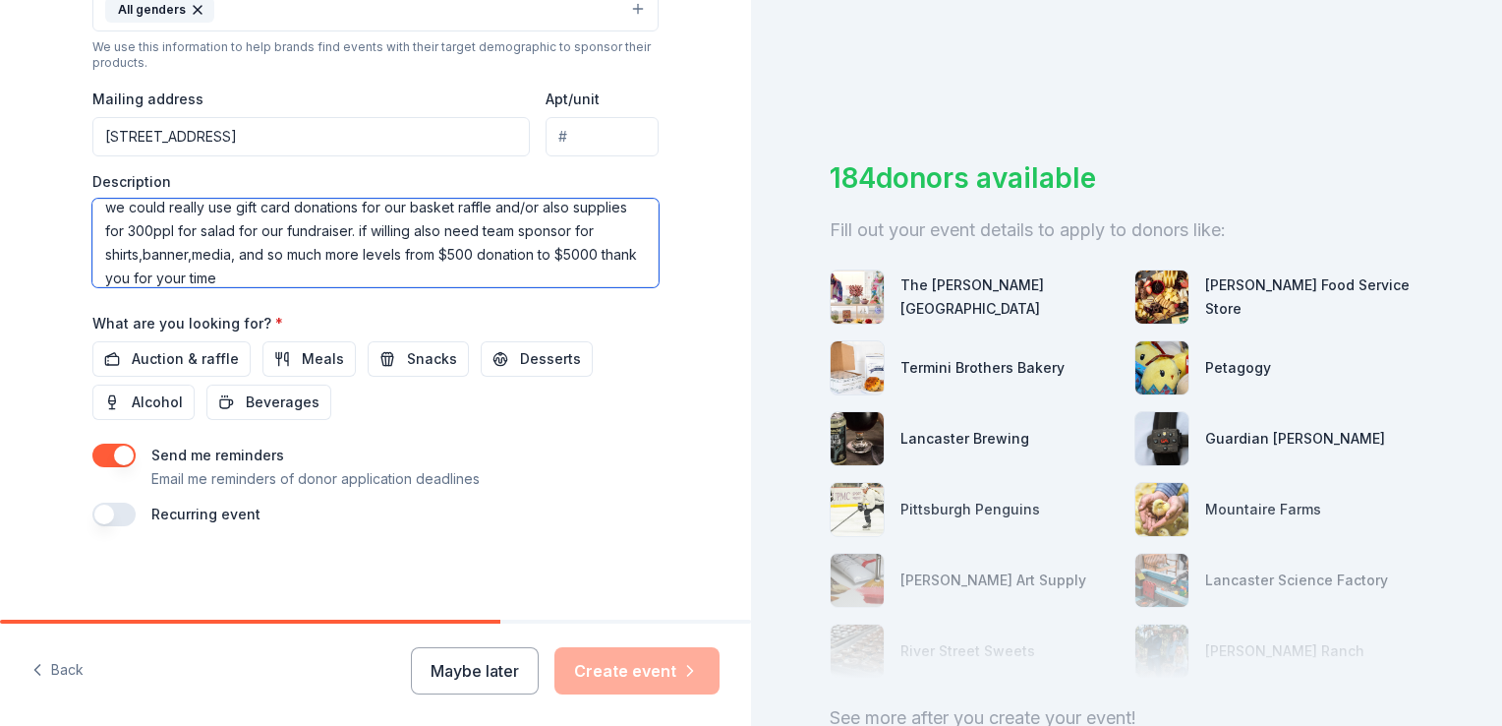
type textarea "we could really use gift card donations for our basket raffle and/or also suppl…"
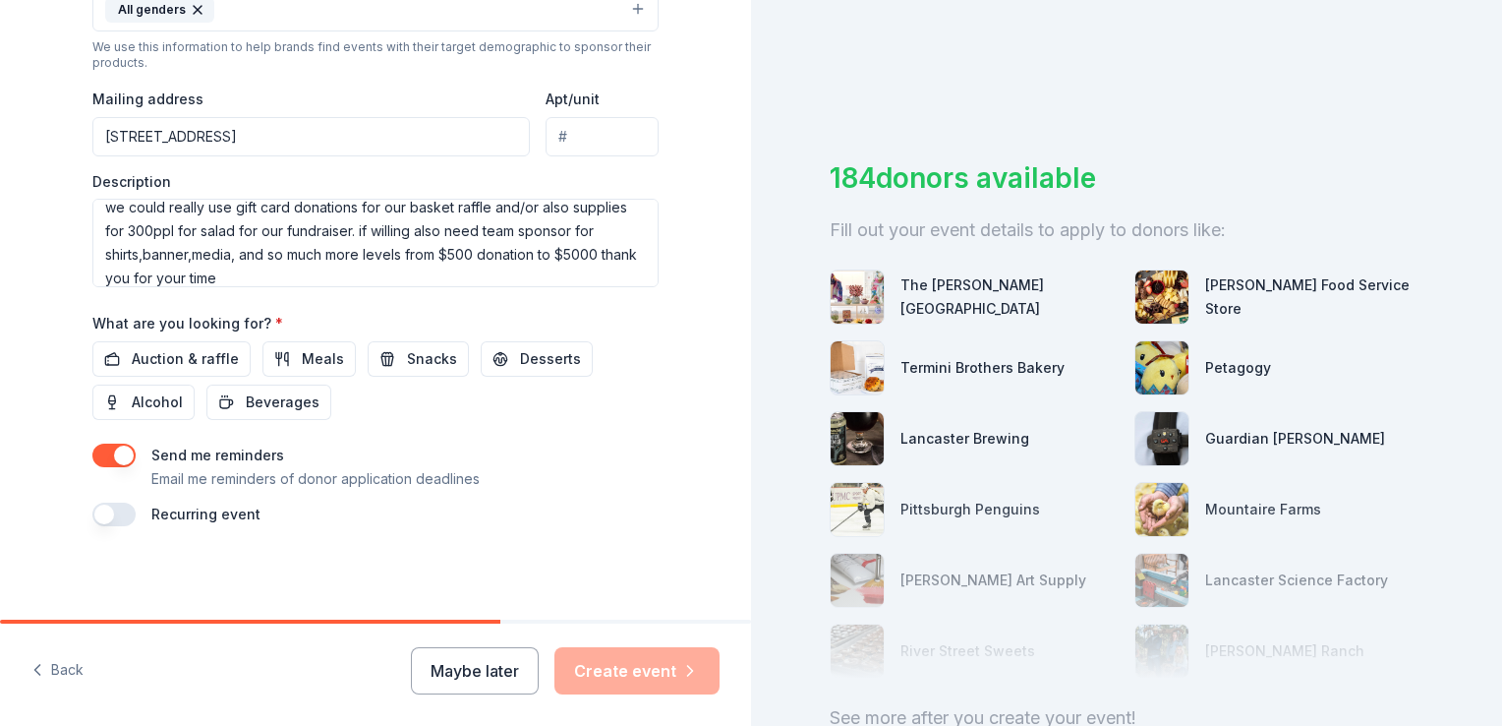
click at [405, 435] on div "Event name * Hempfield Clay Taregt Team Bingo 32 /100 Event website Attendance …" at bounding box center [375, 70] width 566 height 913
click at [195, 348] on span "Auction & raffle" at bounding box center [185, 359] width 107 height 24
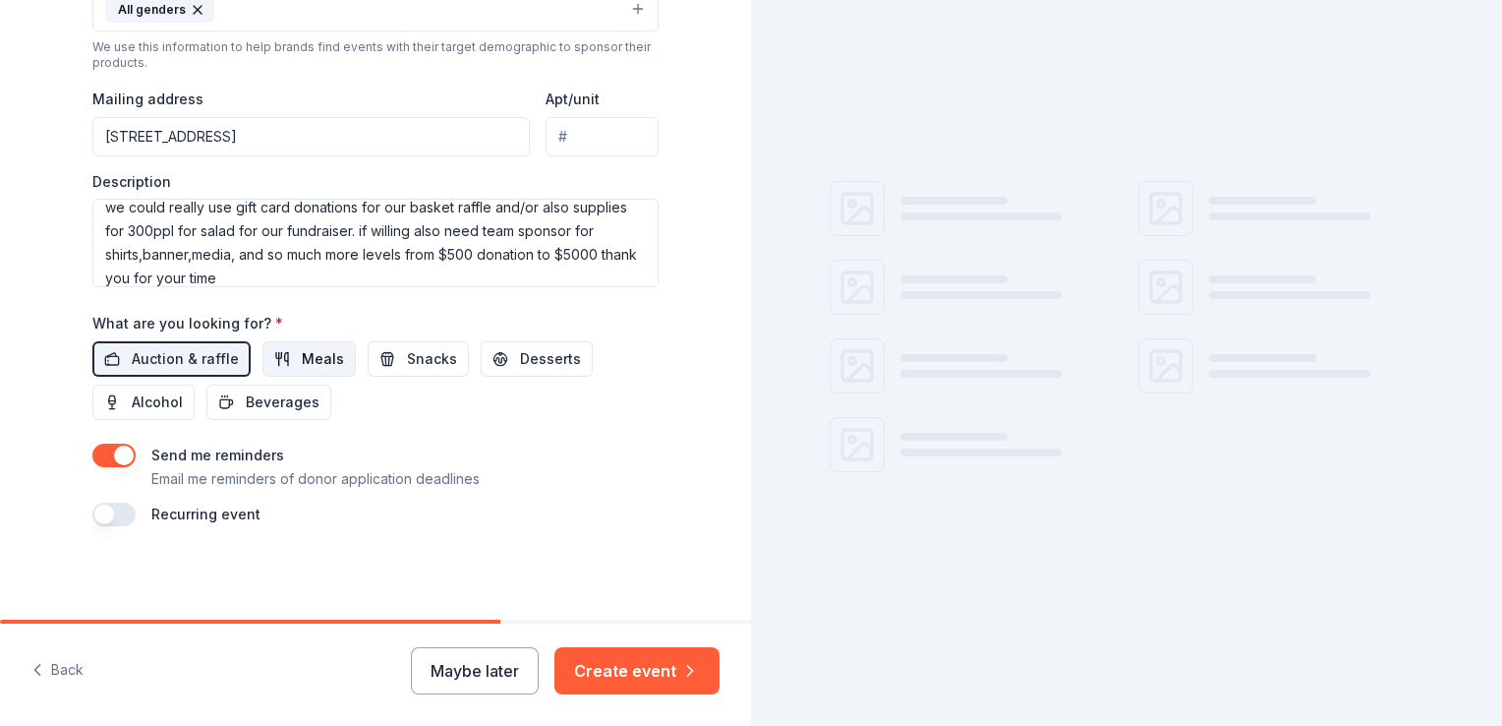
click at [275, 355] on button "Meals" at bounding box center [309, 358] width 93 height 35
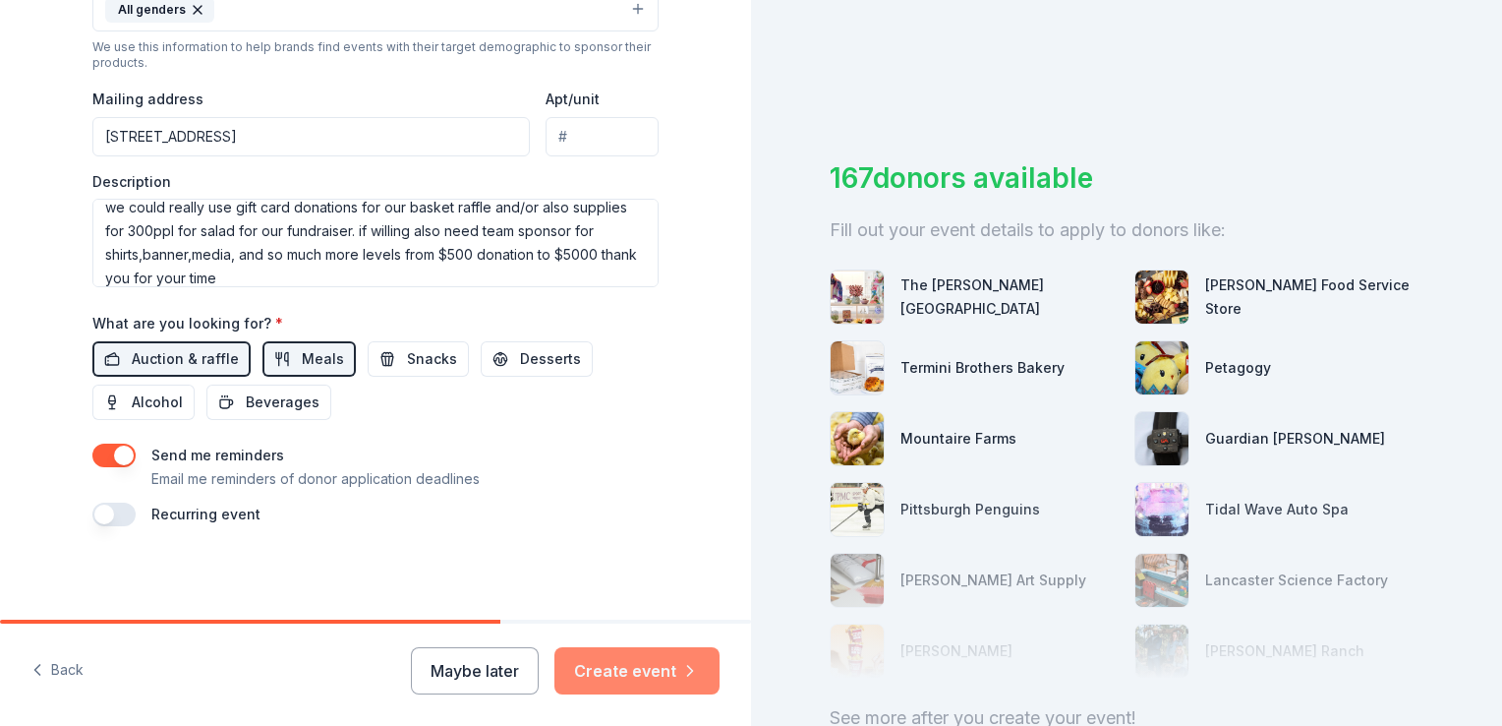
click at [618, 675] on button "Create event" at bounding box center [637, 670] width 165 height 47
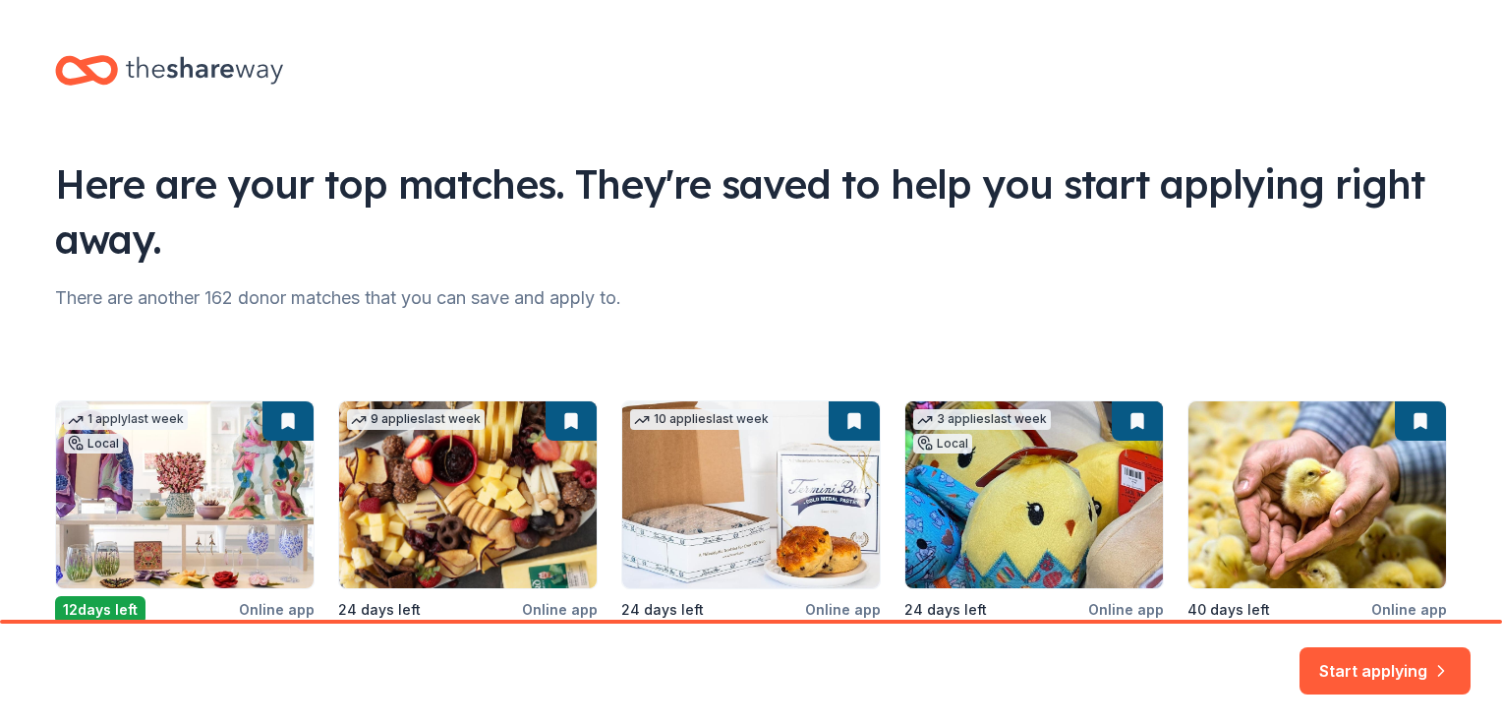
click at [1381, 373] on div "1 apply last week Local 12 days left Online app The Westmoreland Museum of Amer…" at bounding box center [751, 530] width 1392 height 403
click at [1386, 659] on button "Start applying" at bounding box center [1385, 658] width 171 height 47
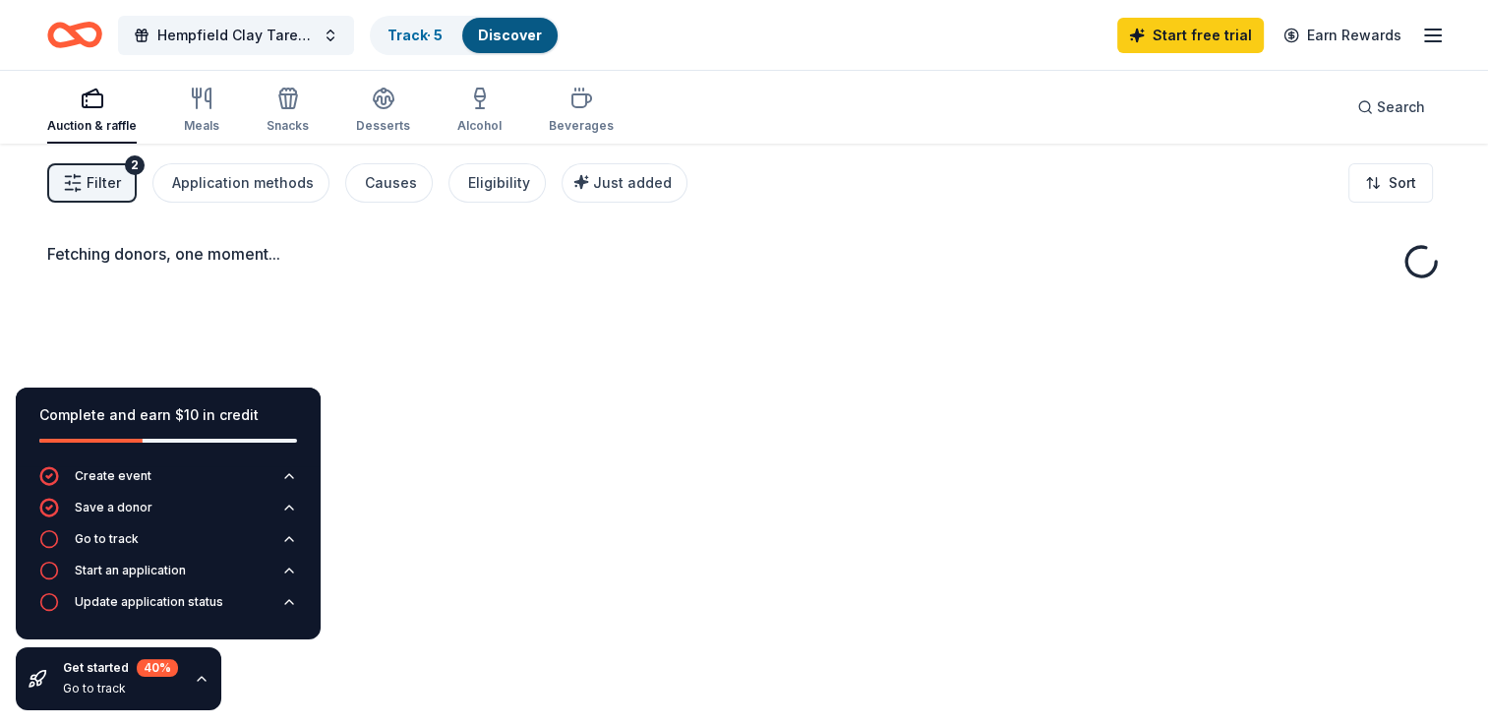
click at [1341, 636] on div "Fetching donors, one moment..." at bounding box center [744, 507] width 1488 height 726
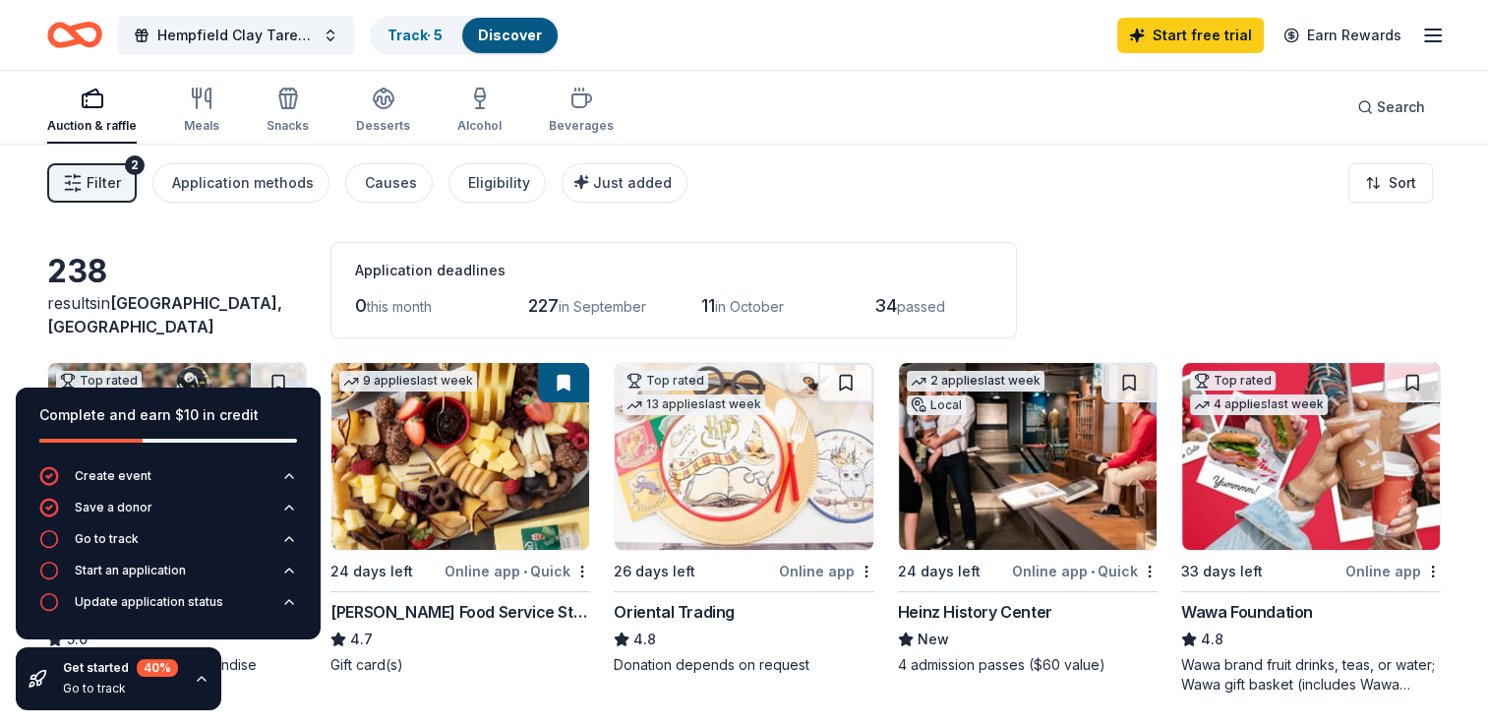
click at [1012, 203] on div "Filter 2 Application methods Causes Eligibility Just added Sort" at bounding box center [744, 183] width 1488 height 79
click at [455, 486] on img at bounding box center [460, 456] width 258 height 187
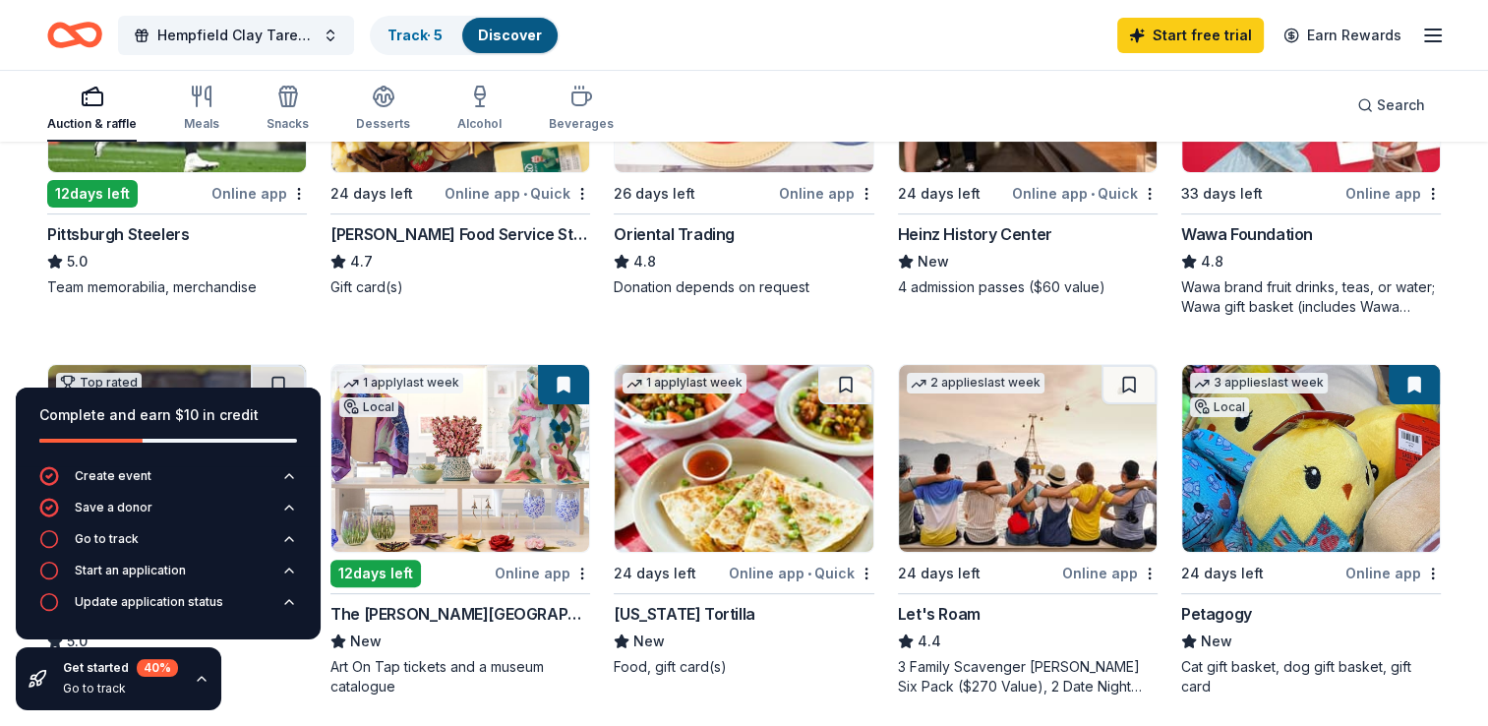
scroll to position [381, 0]
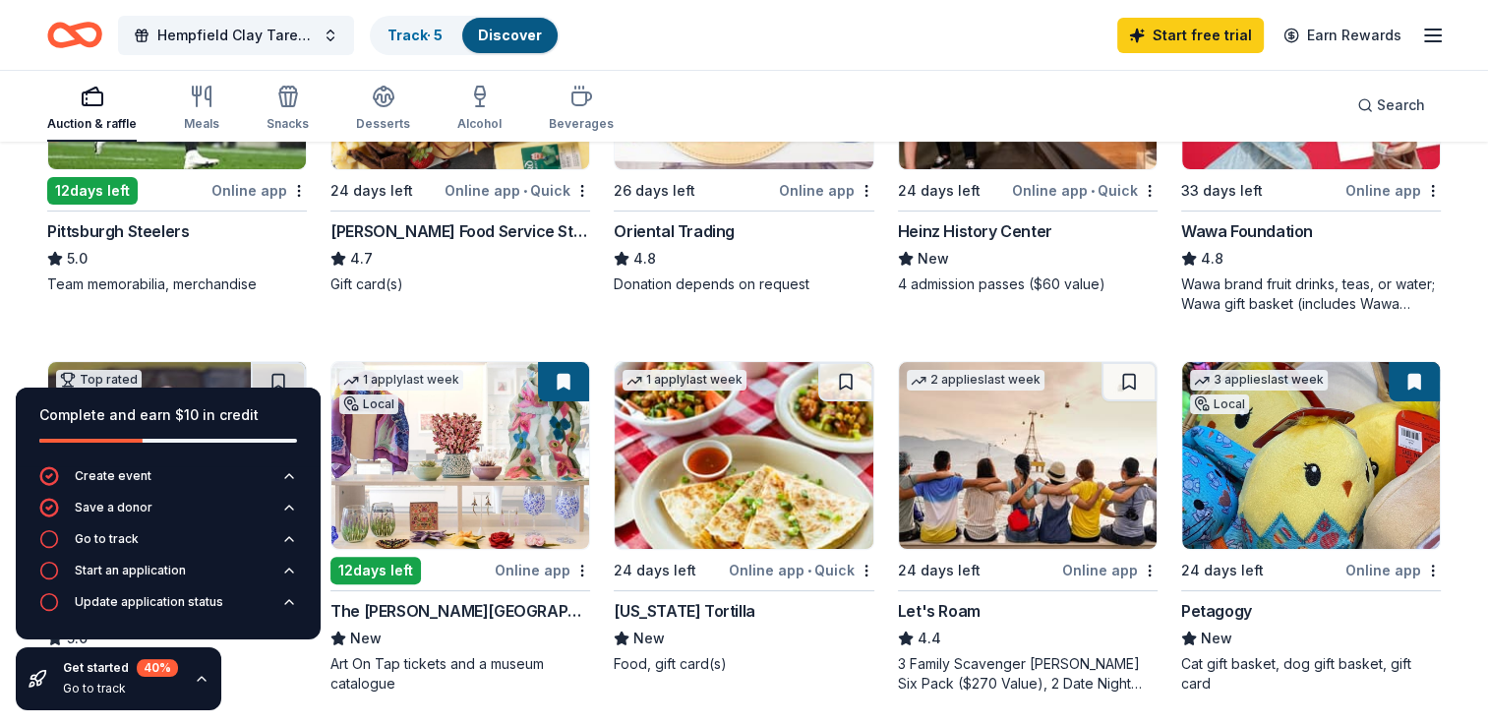
drag, startPoint x: 1482, startPoint y: 284, endPoint x: 1465, endPoint y: 333, distance: 51.9
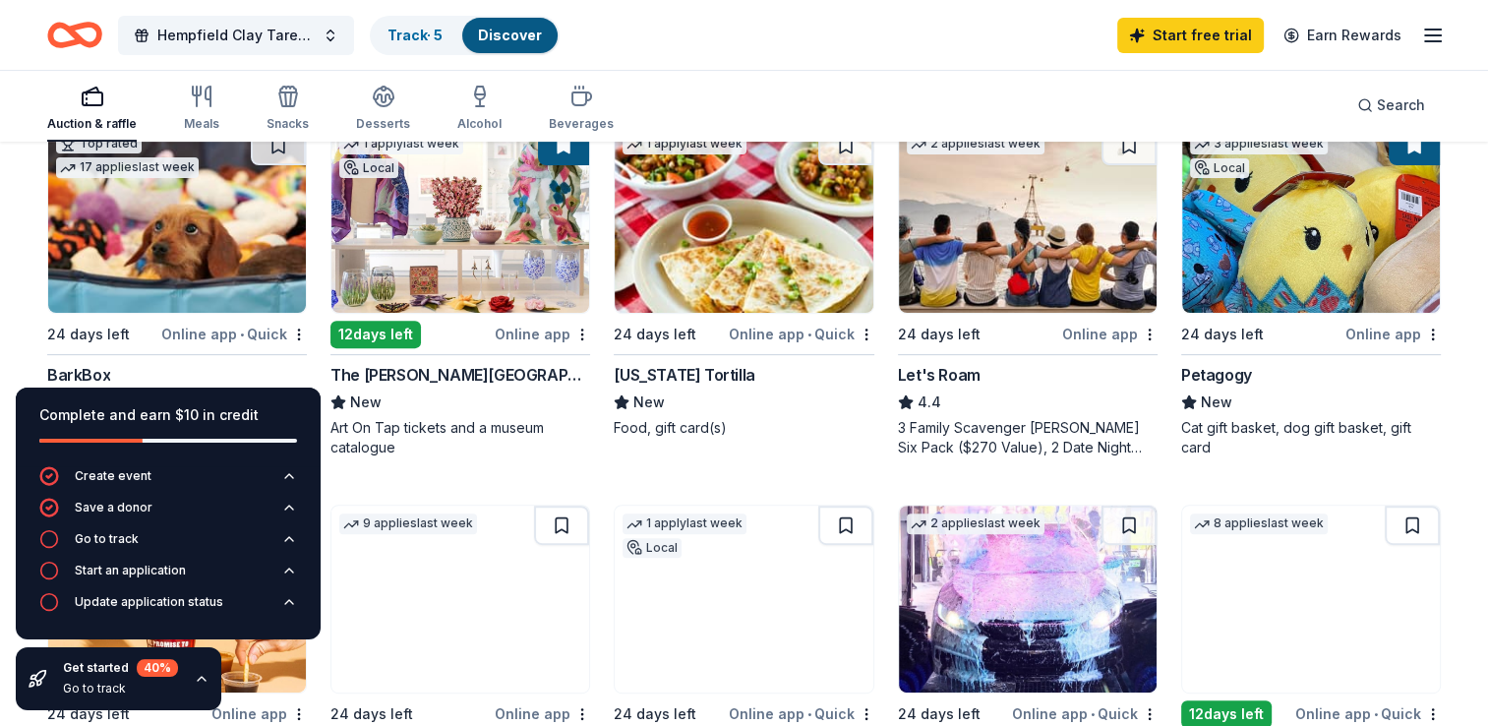
scroll to position [651, 0]
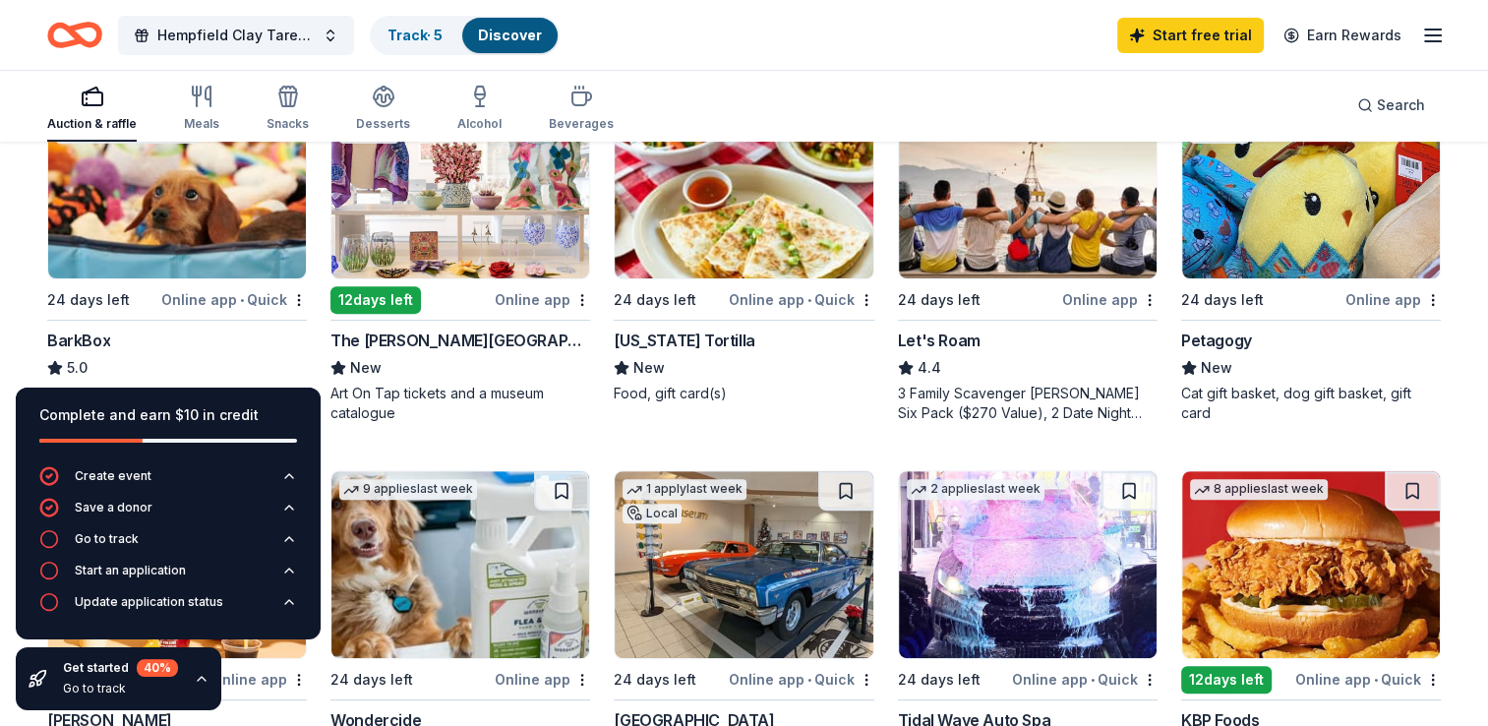
drag, startPoint x: 1471, startPoint y: 317, endPoint x: 1452, endPoint y: 378, distance: 63.8
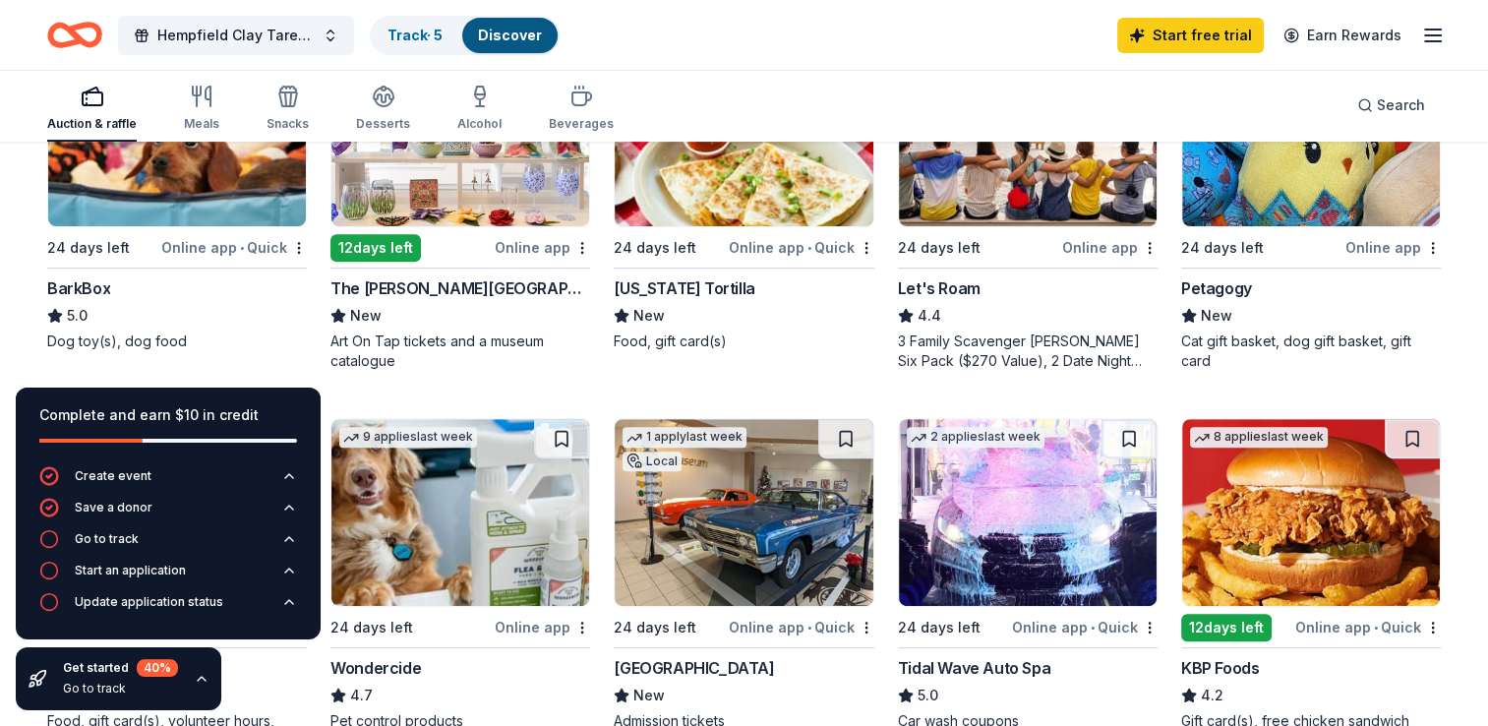
scroll to position [706, 0]
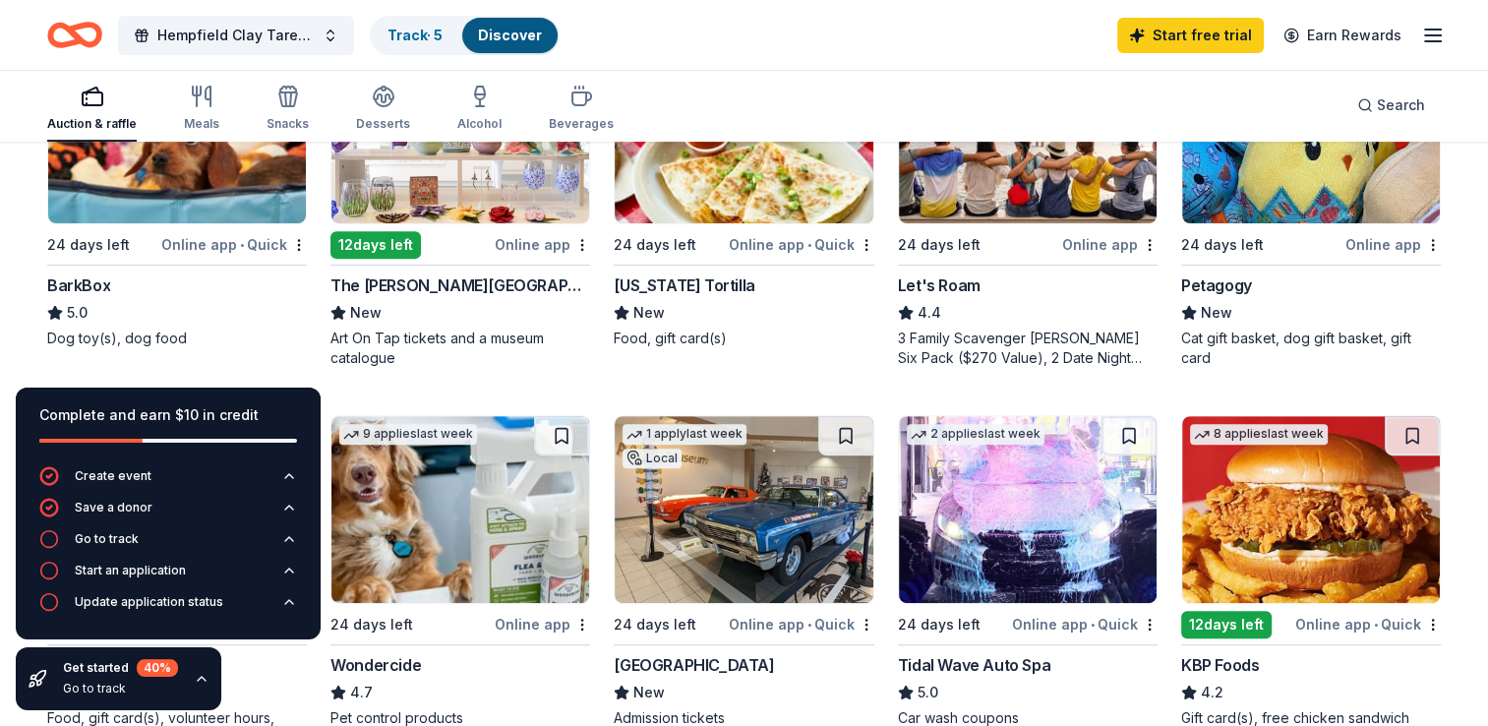
click at [764, 114] on div "Auction & raffle Meals Snacks Desserts Alcohol Beverages Search" at bounding box center [743, 105] width 1393 height 73
click at [194, 160] on img at bounding box center [177, 129] width 258 height 187
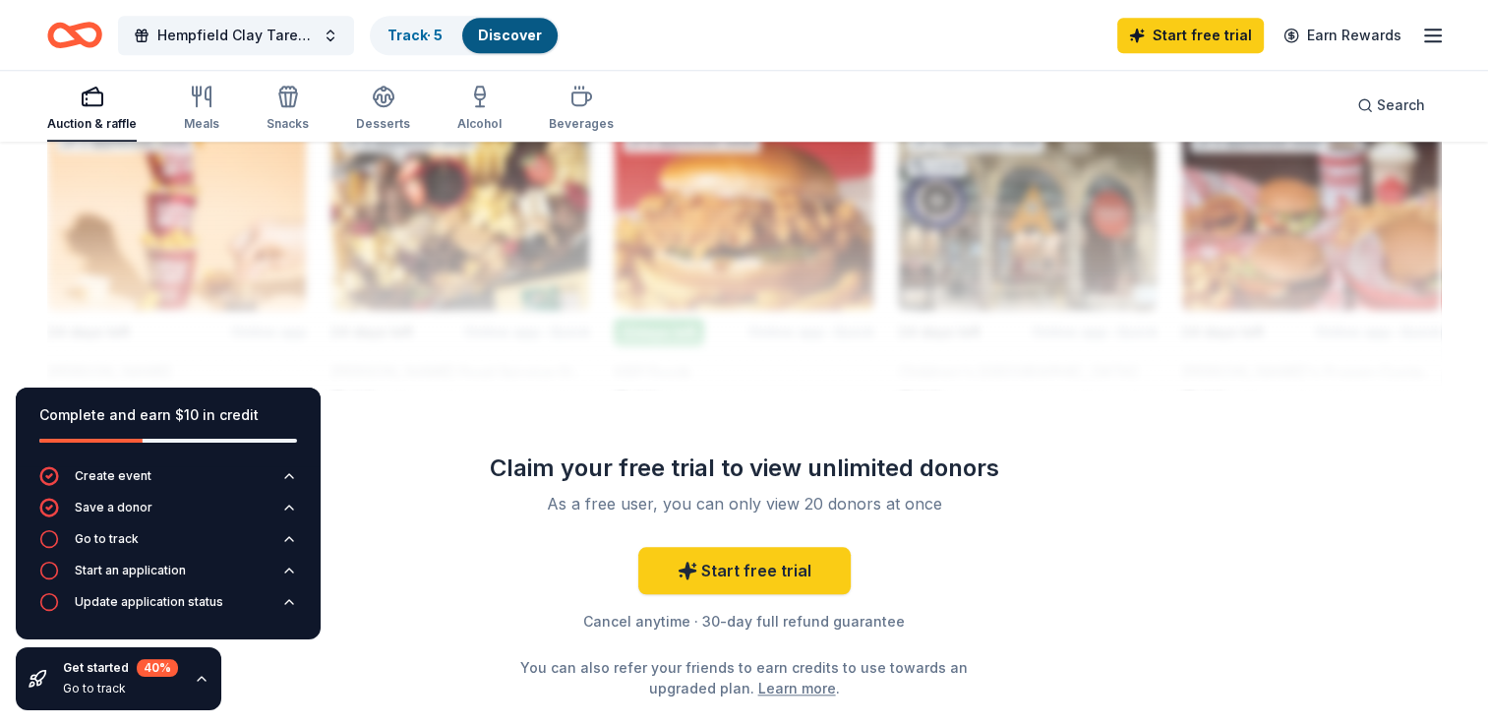
scroll to position [1807, 0]
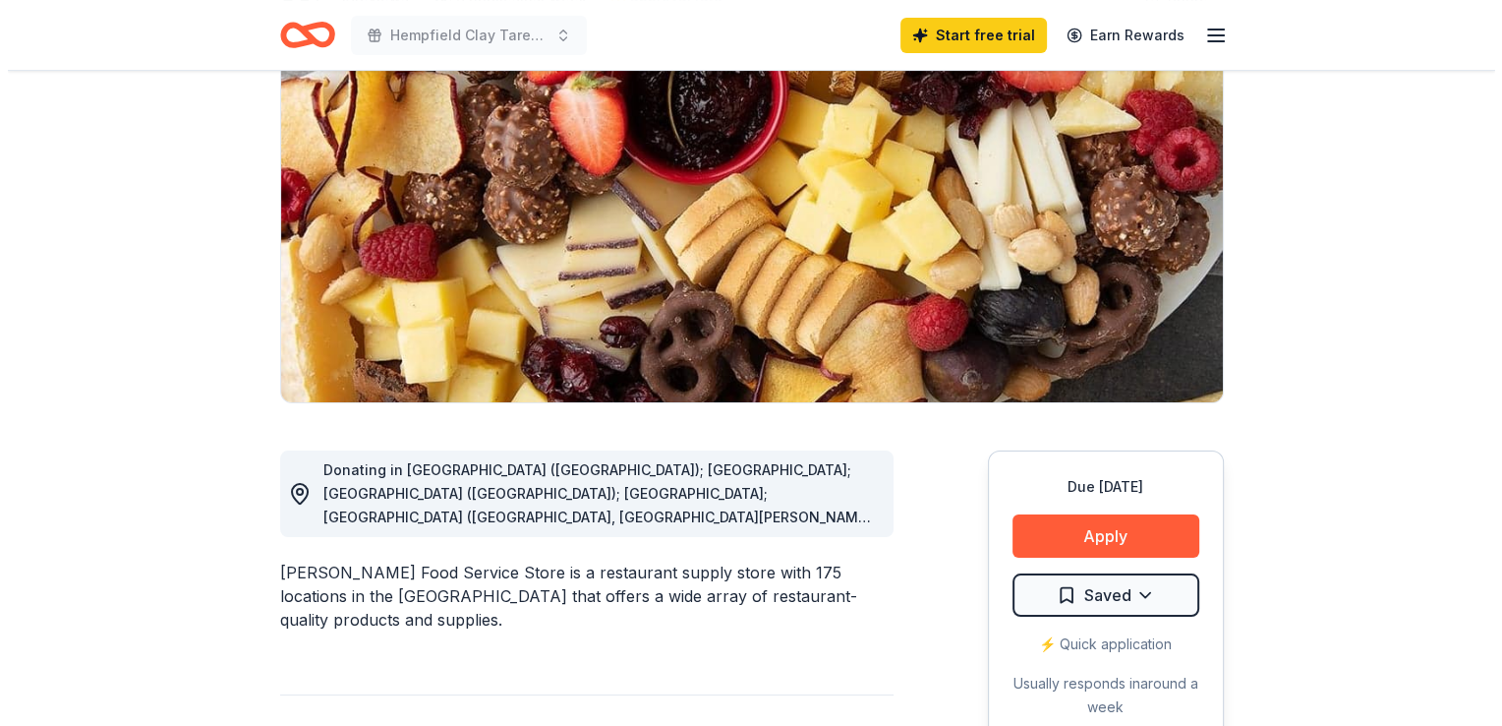
scroll to position [197, 0]
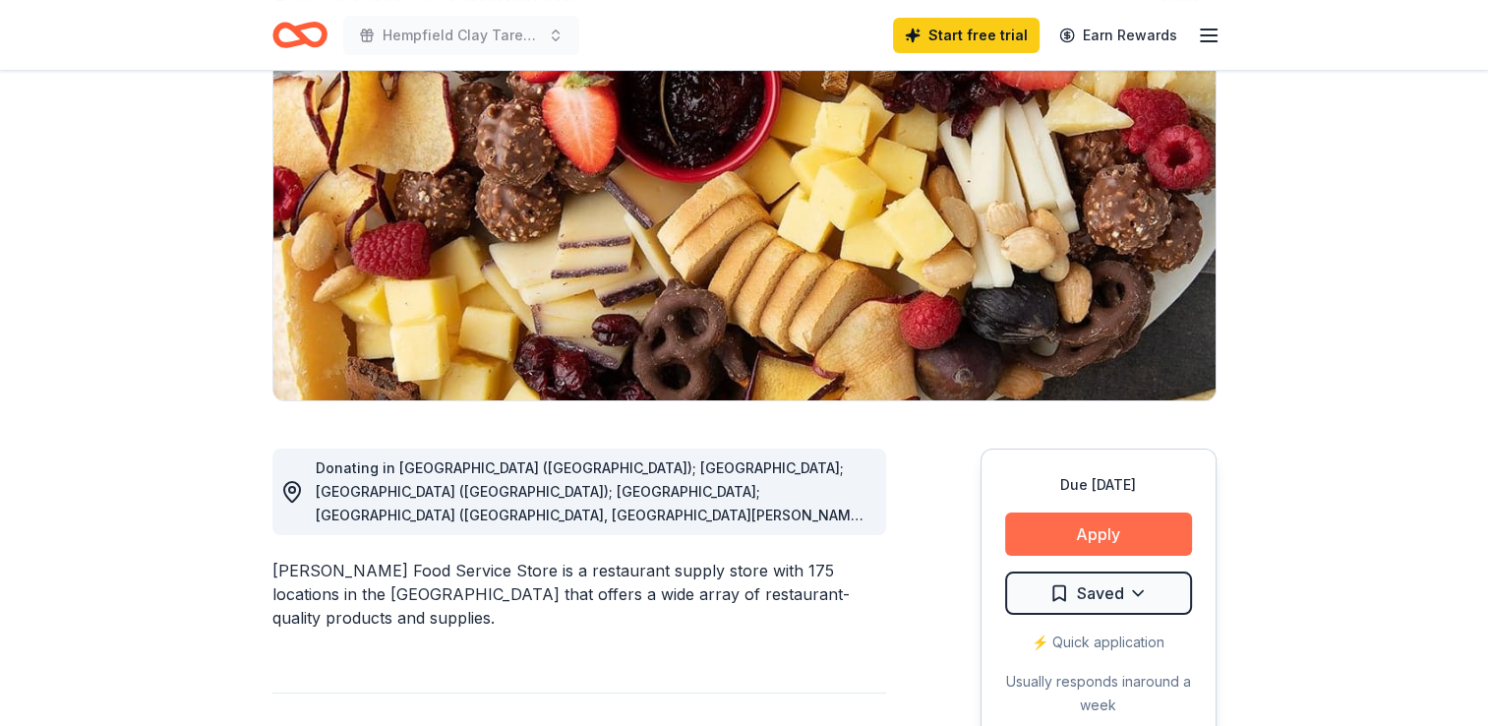
click at [1118, 531] on button "Apply" at bounding box center [1098, 533] width 187 height 43
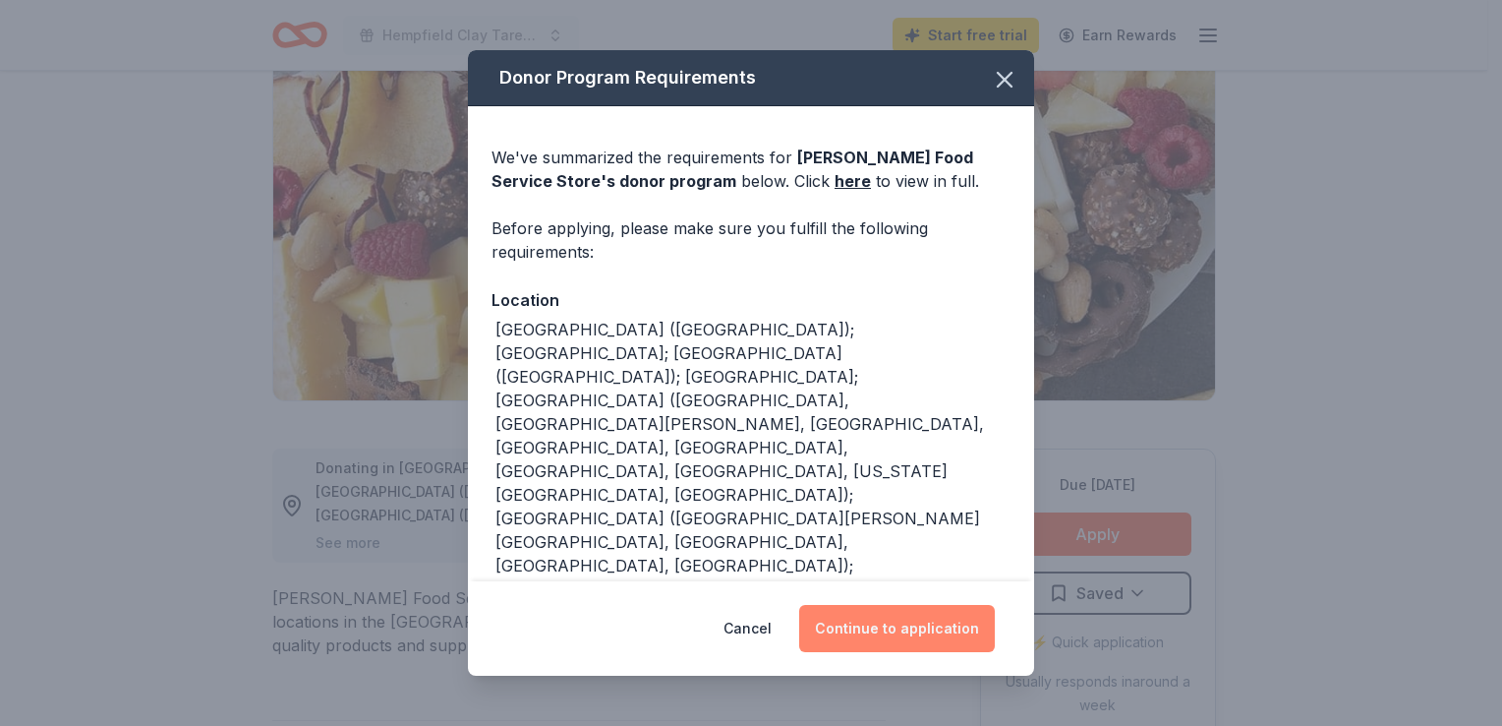
click at [925, 627] on button "Continue to application" at bounding box center [897, 628] width 196 height 47
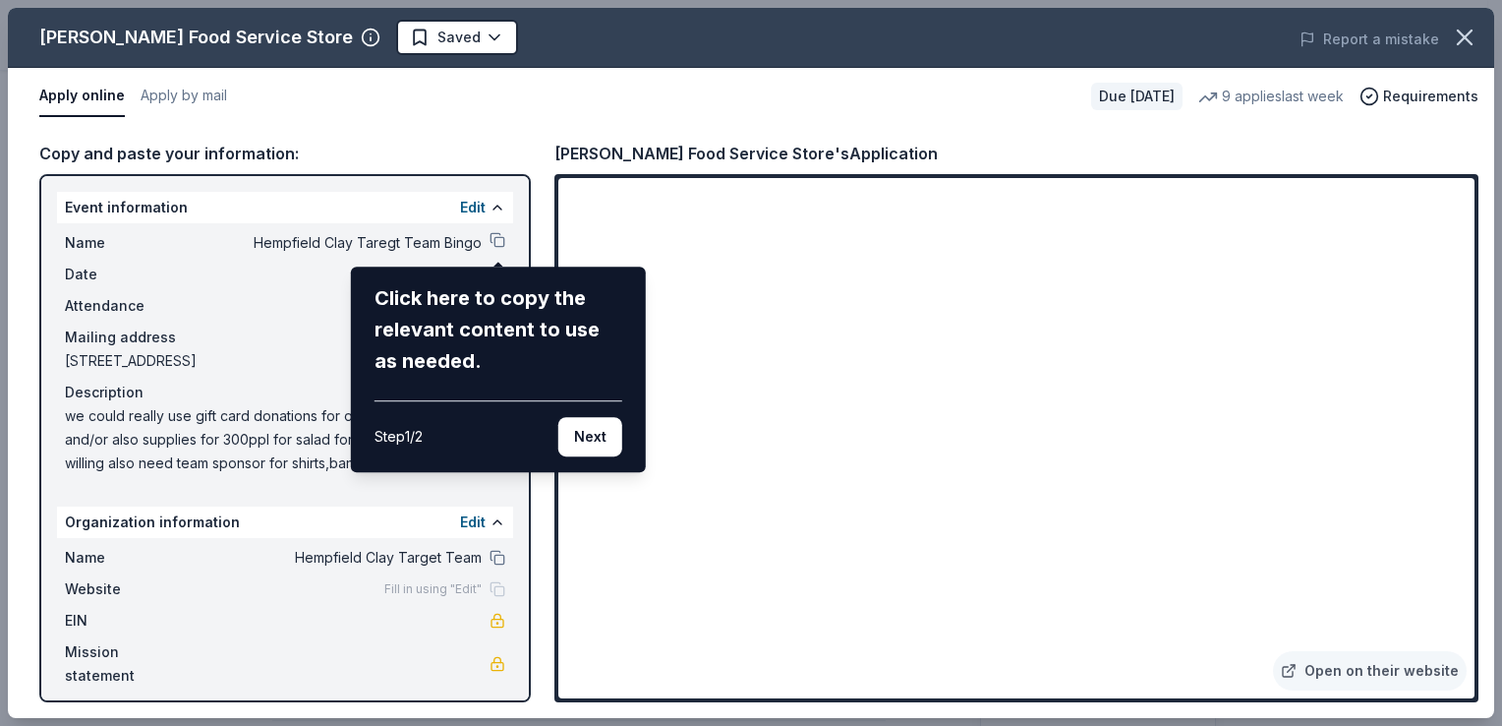
click at [254, 269] on div "Gordon Food Service Store Saved Report a mistake Apply online Apply by mail Due…" at bounding box center [751, 363] width 1487 height 710
click at [601, 426] on button "Next" at bounding box center [591, 436] width 64 height 39
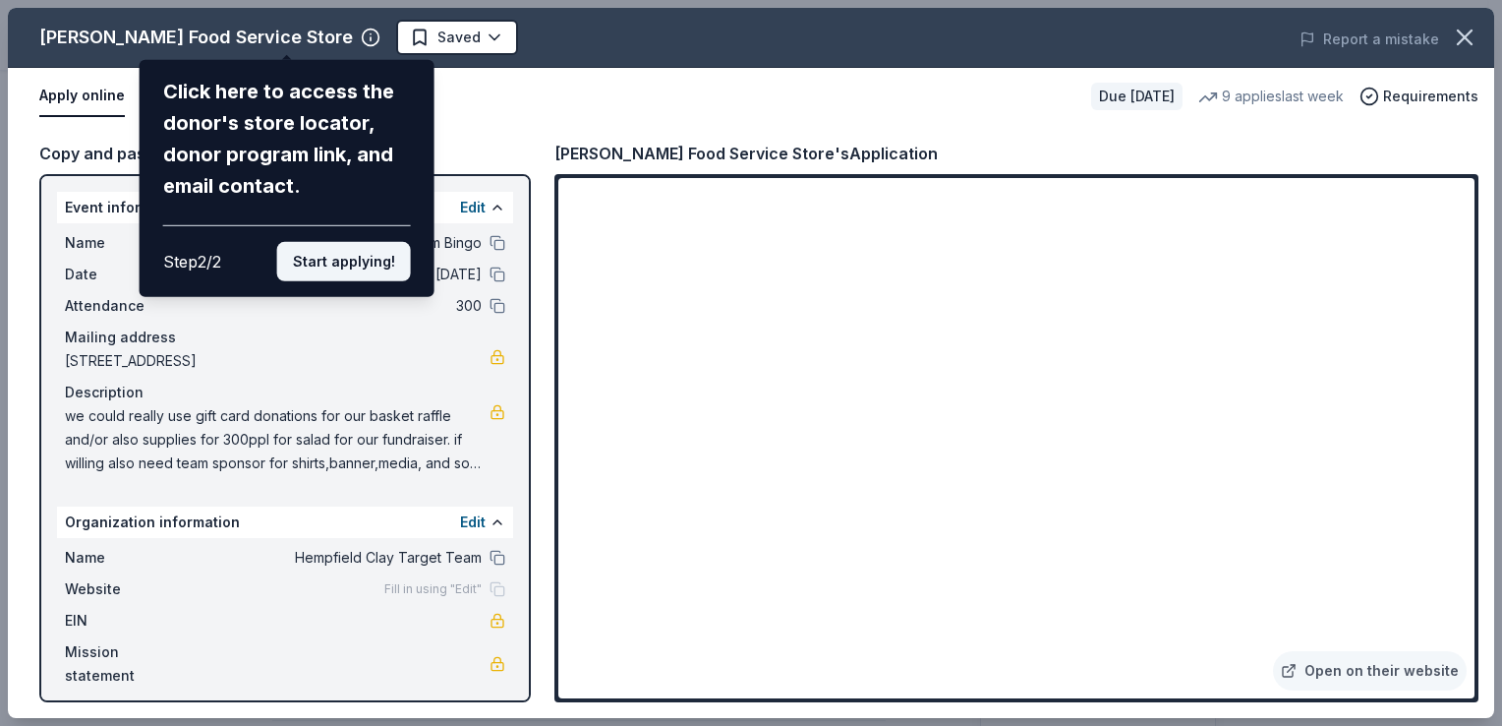
click at [350, 258] on button "Start applying!" at bounding box center [344, 261] width 134 height 39
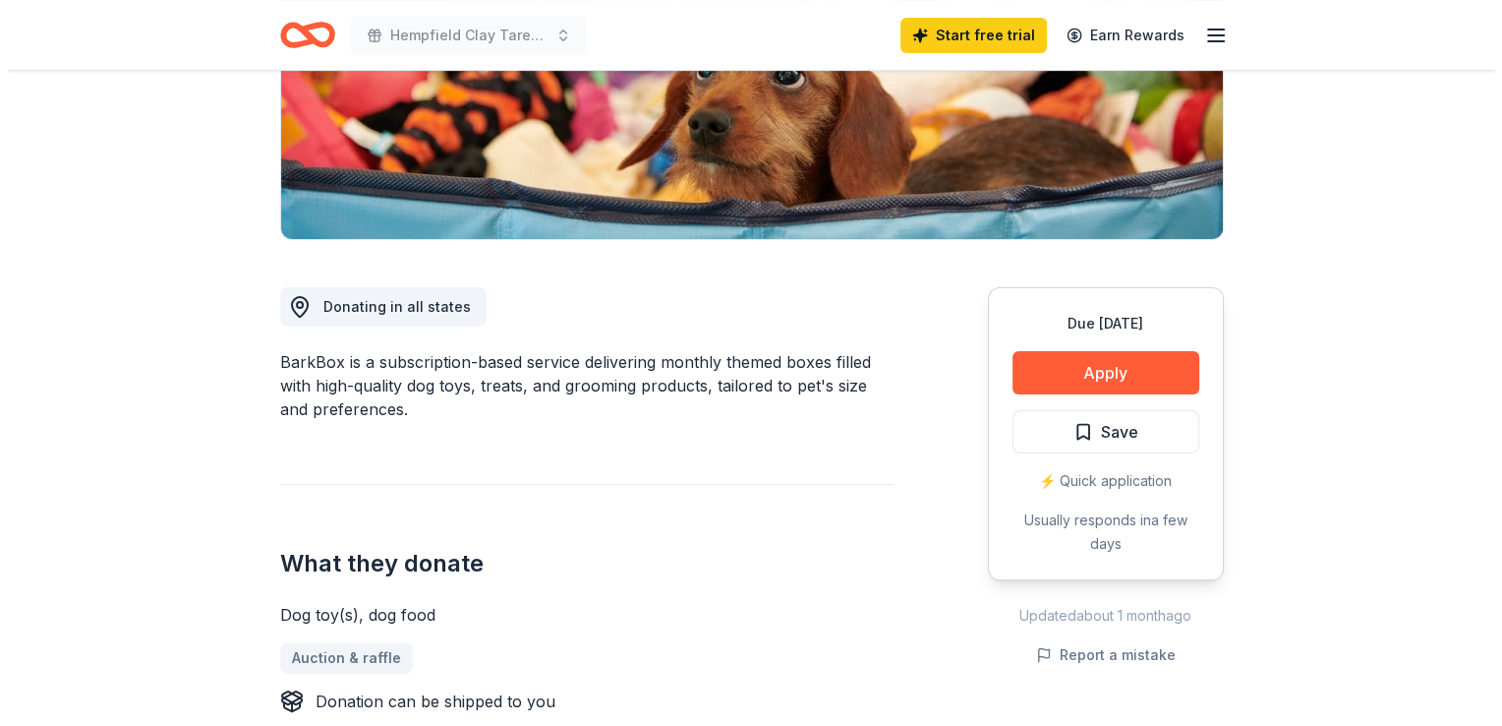
scroll to position [370, 0]
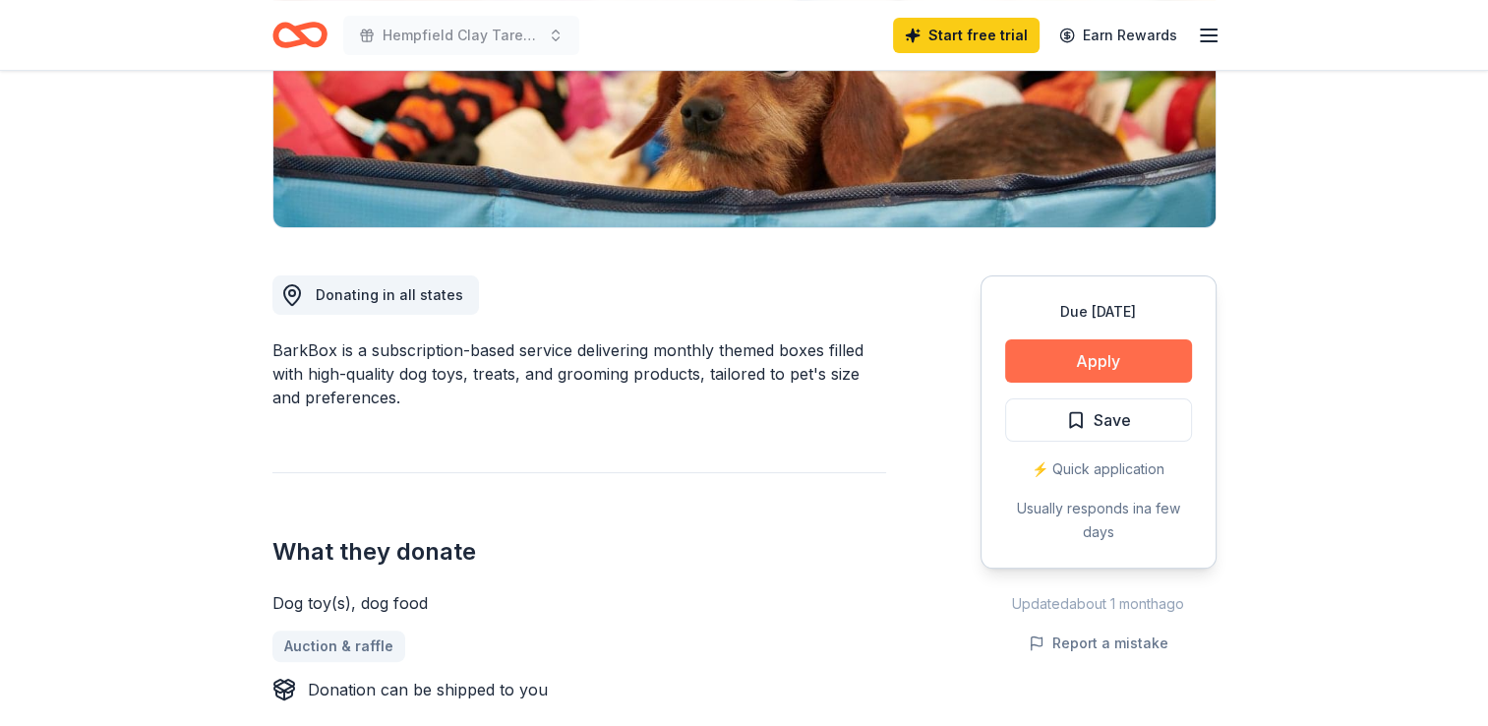
click at [1067, 372] on button "Apply" at bounding box center [1098, 360] width 187 height 43
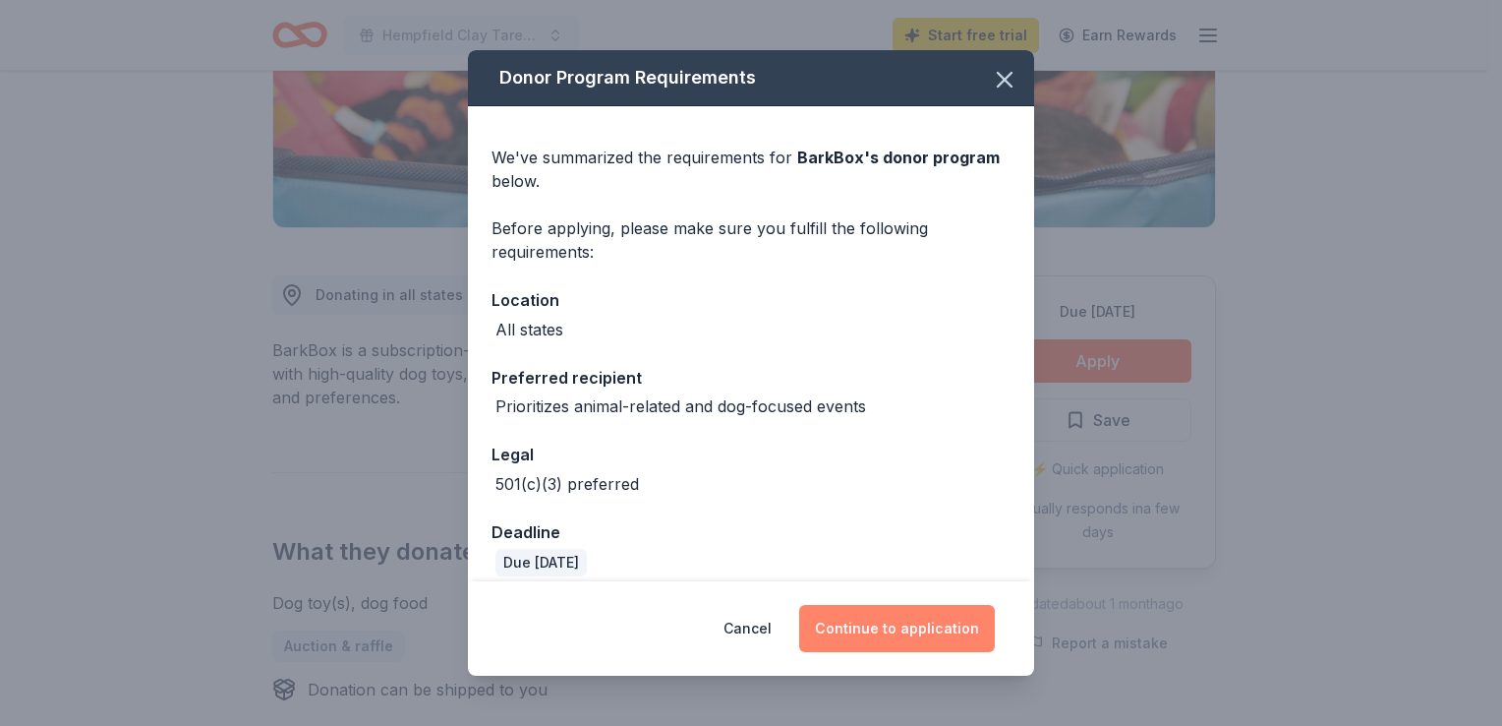
click at [915, 619] on button "Continue to application" at bounding box center [897, 628] width 196 height 47
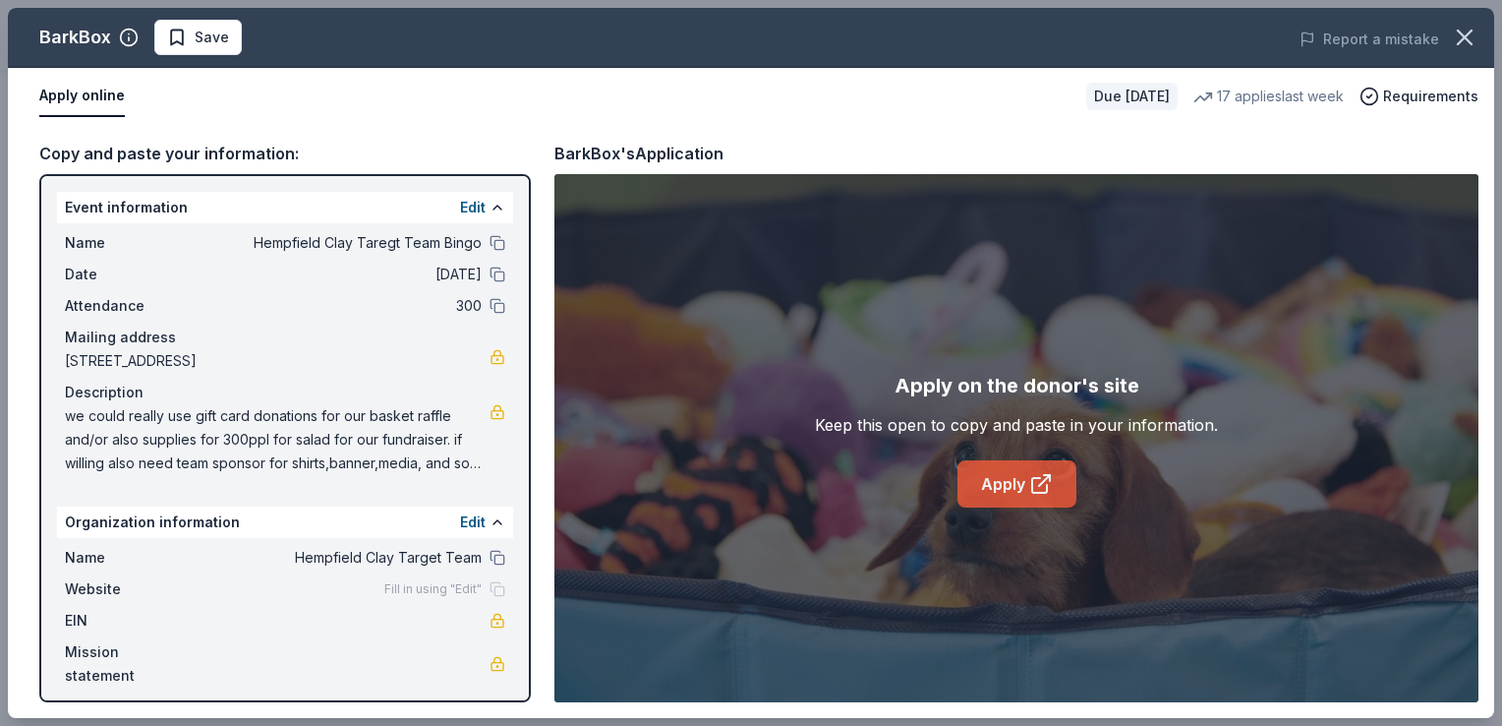
click at [1011, 481] on link "Apply" at bounding box center [1017, 483] width 119 height 47
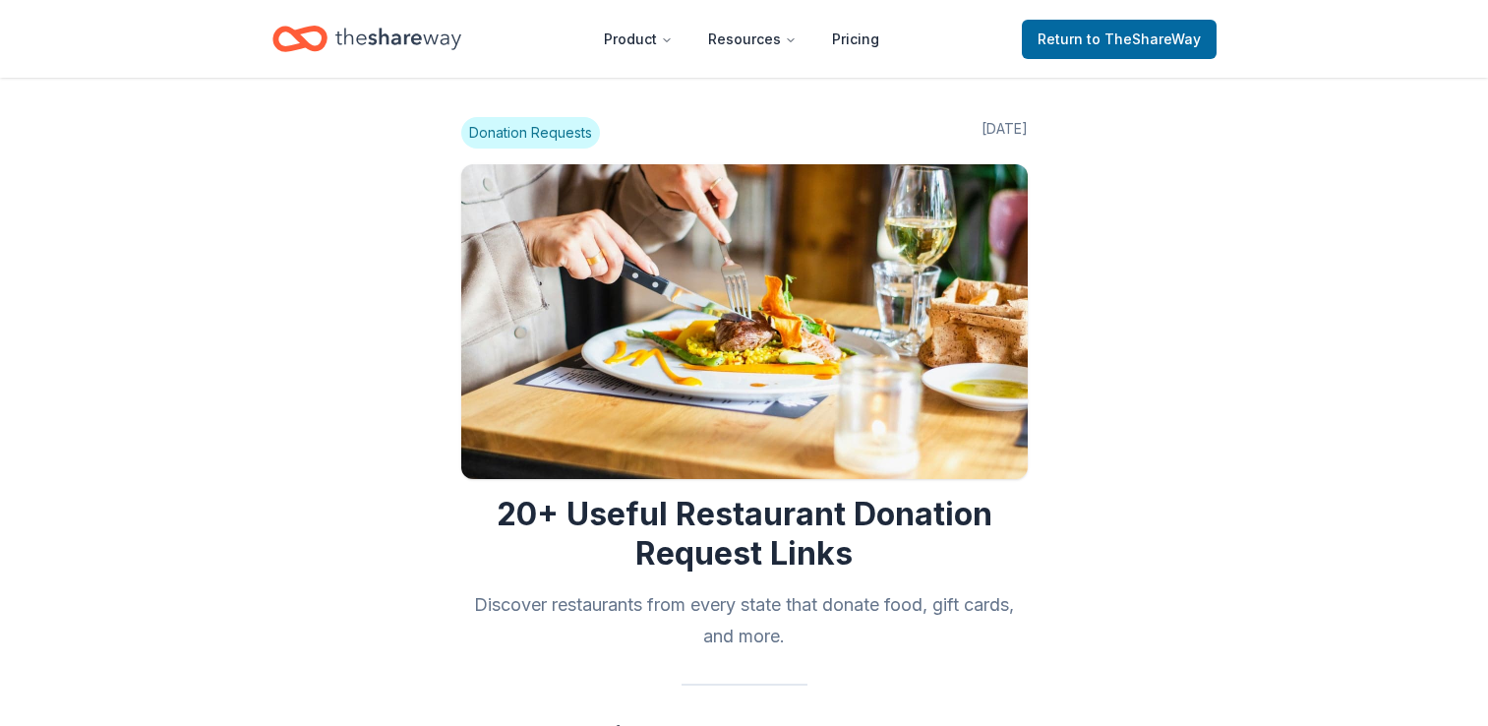
scroll to position [1967, 0]
